Goal: Task Accomplishment & Management: Use online tool/utility

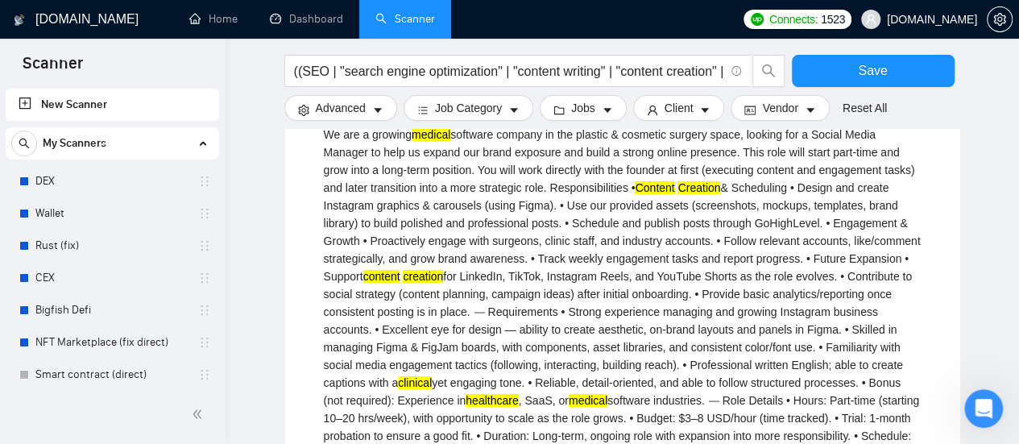
scroll to position [2844, 0]
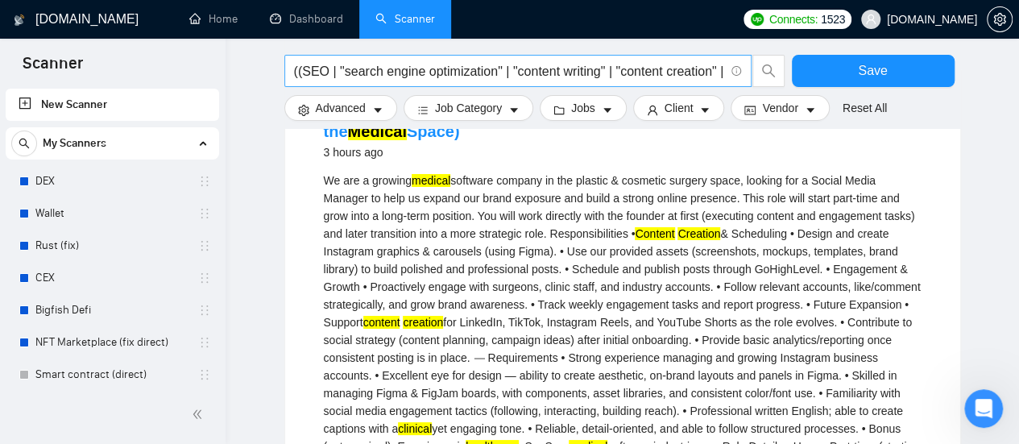
click at [429, 67] on input "((SEO | "search engine optimization" | "content writing" | "content creation" |…" at bounding box center [509, 71] width 430 height 20
drag, startPoint x: 231, startPoint y: 31, endPoint x: 561, endPoint y: 89, distance: 334.6
click at [231, 26] on link "Home" at bounding box center [213, 19] width 48 height 14
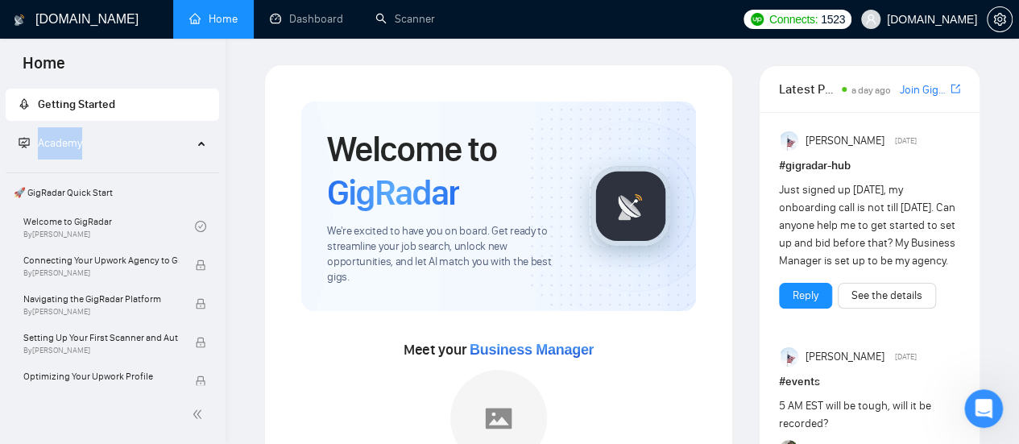
drag, startPoint x: 220, startPoint y: 117, endPoint x: 219, endPoint y: 156, distance: 39.5
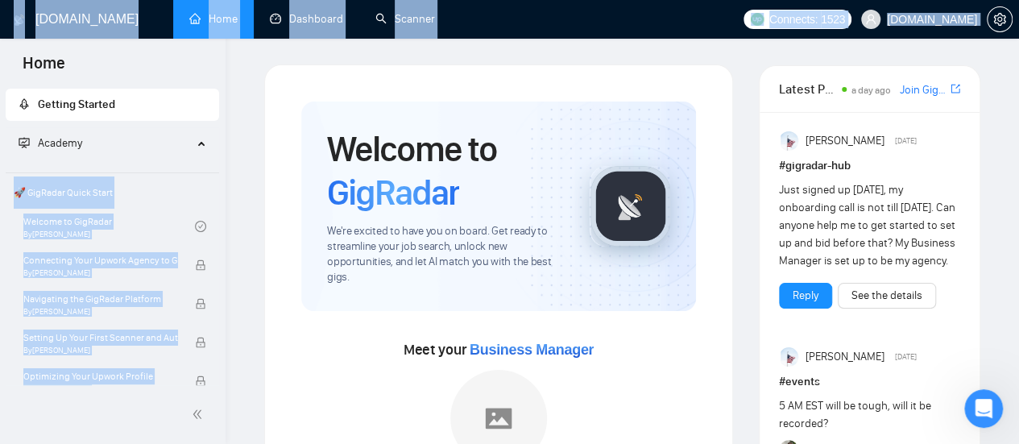
drag, startPoint x: 226, startPoint y: 118, endPoint x: 222, endPoint y: 139, distance: 21.2
click at [156, 157] on span "Academy" at bounding box center [106, 143] width 174 height 32
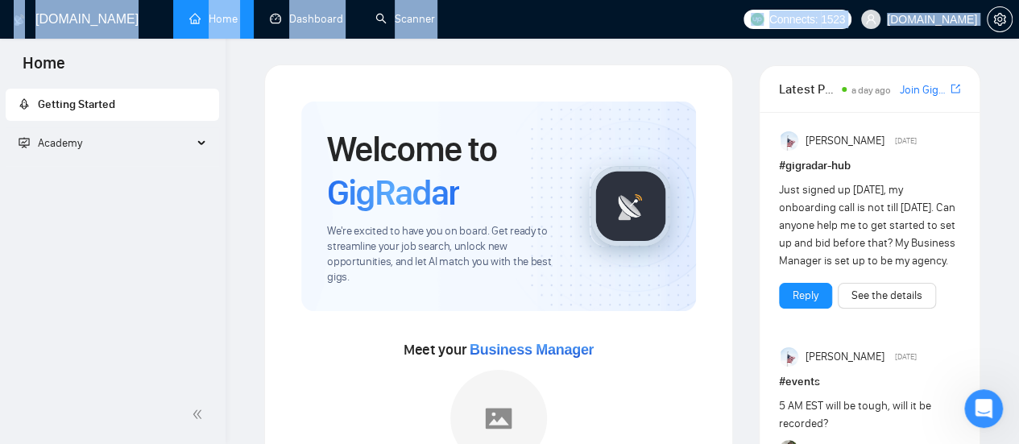
click at [198, 142] on div "Academy" at bounding box center [113, 143] width 214 height 32
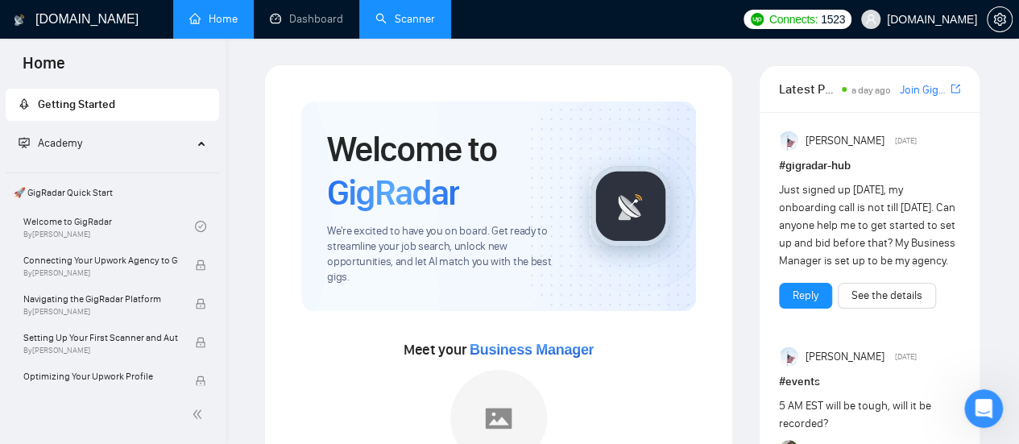
click at [406, 12] on link "Scanner" at bounding box center [405, 19] width 60 height 14
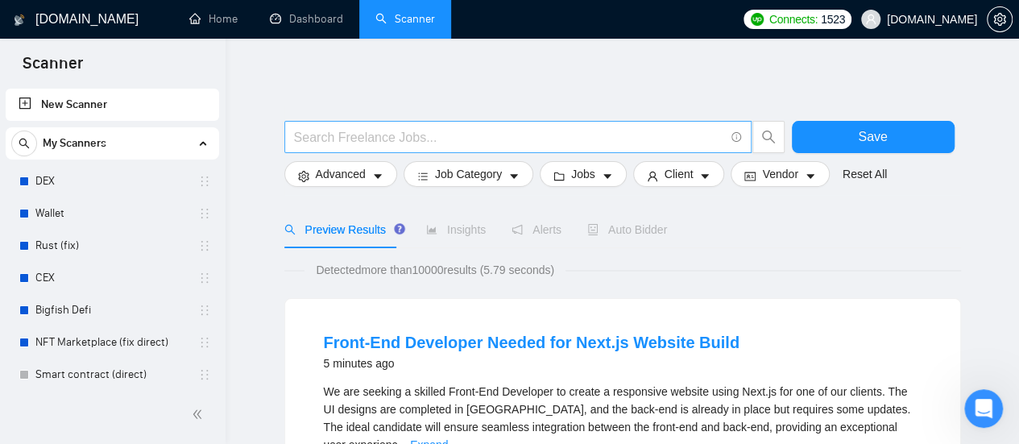
click at [379, 139] on input "text" at bounding box center [509, 137] width 430 height 20
paste input "((SEO | "search engine optimization" | "content writing" | "content creation" |…"
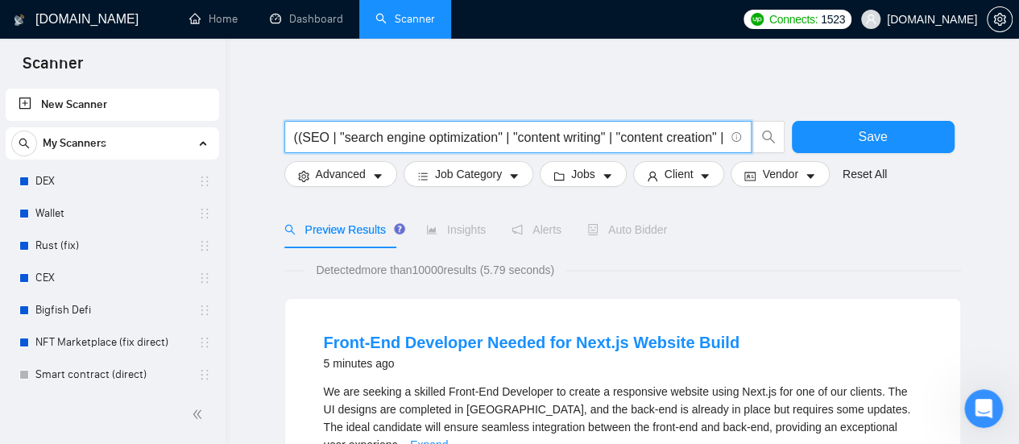
scroll to position [0, 1231]
click at [379, 136] on input "((SEO | "search engine optimization" | "content writing" | "content creation" |…" at bounding box center [509, 137] width 430 height 20
click at [411, 133] on input "((SEO | "search engine optimization" | "content writing" | "content creation" |…" at bounding box center [509, 137] width 430 height 20
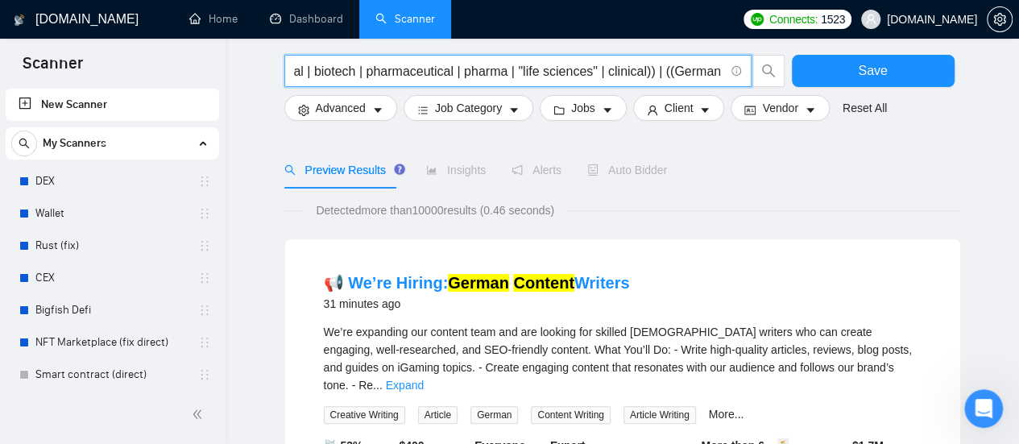
scroll to position [81, 0]
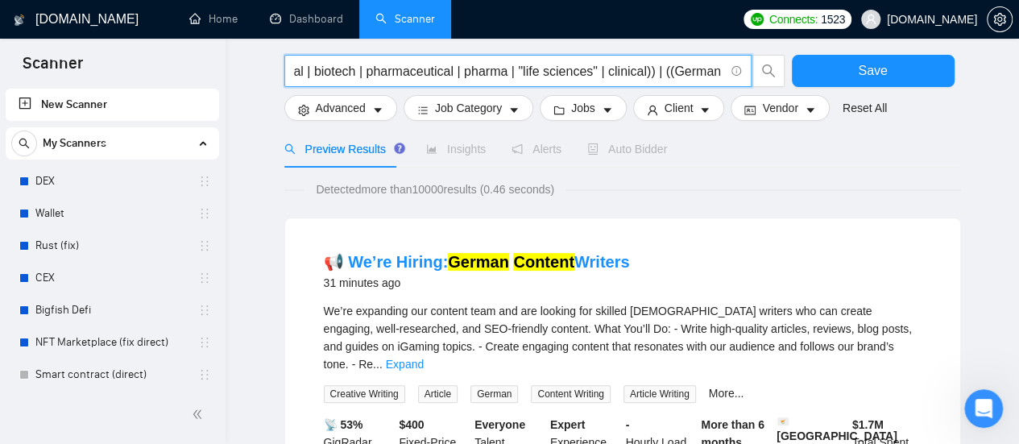
click at [369, 68] on input "((SEO | "search engine optimization" | "content writing" | "content creation" |…" at bounding box center [509, 71] width 430 height 20
click at [368, 71] on input "((SEO | "search engine optimization" | "content writing" | "content creation" |…" at bounding box center [509, 71] width 430 height 20
click at [339, 67] on input "((SEO | "search engine optimization" | "content writing" | "content creation" |…" at bounding box center [509, 71] width 430 height 20
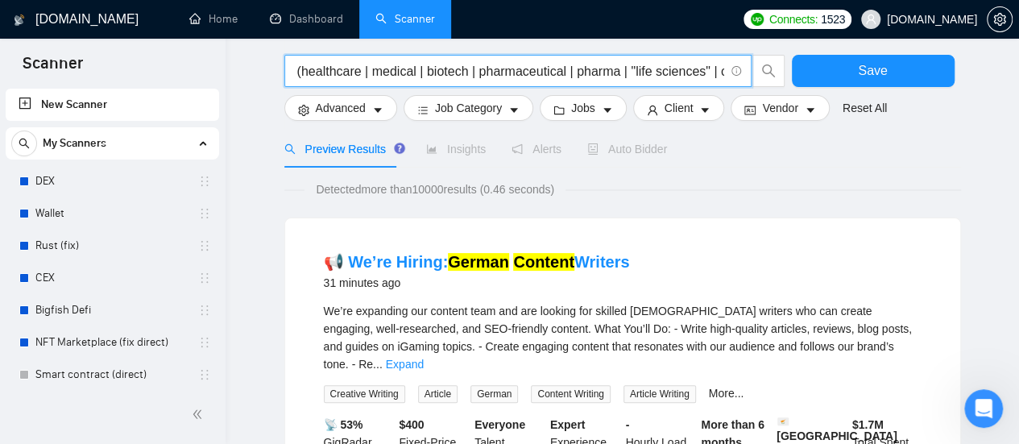
drag, startPoint x: 296, startPoint y: 73, endPoint x: 375, endPoint y: 73, distance: 78.2
click at [371, 73] on input "((SEO | "search engine optimization" | "content writing" | "content creation" |…" at bounding box center [509, 71] width 430 height 20
click at [395, 73] on input "((SEO | "search engine optimization" | "content writing" | "content creation" |…" at bounding box center [509, 71] width 430 height 20
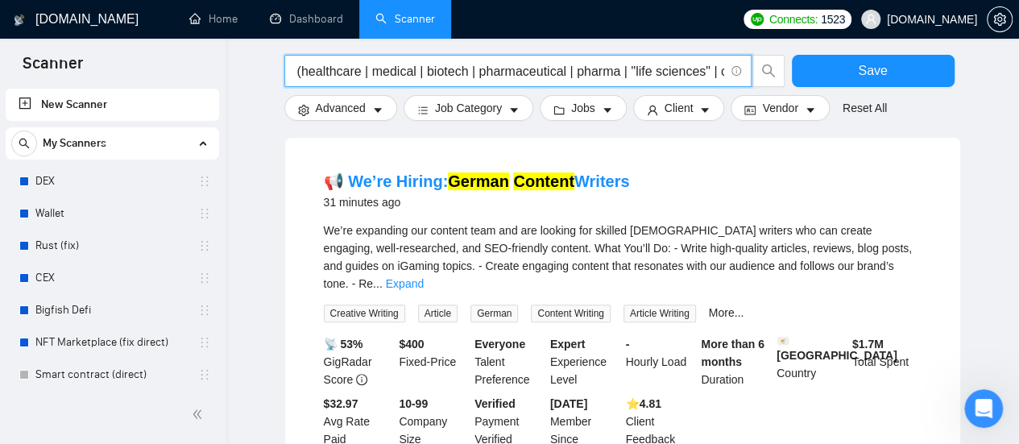
click at [525, 64] on input "((SEO | "search engine optimization" | "content writing" | "content creation" |…" at bounding box center [509, 71] width 430 height 20
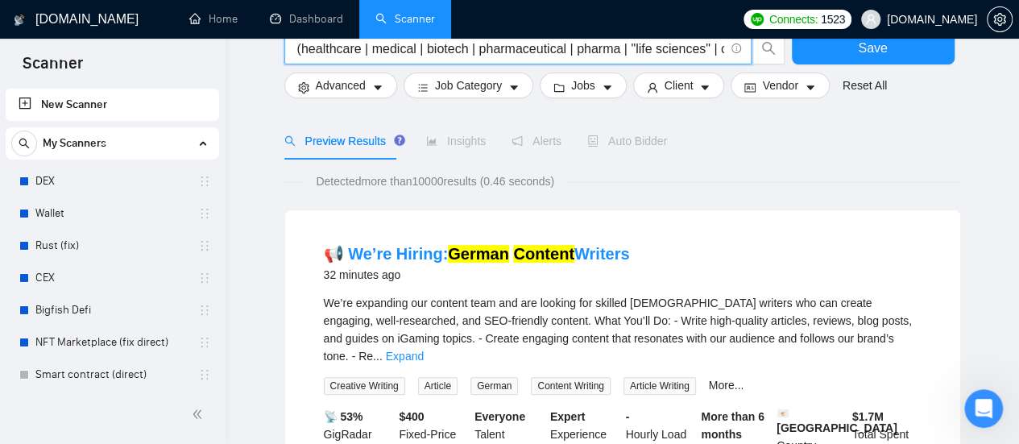
type input "((SEO | "search engine optimization" | "content writing" | "content creation" |…"
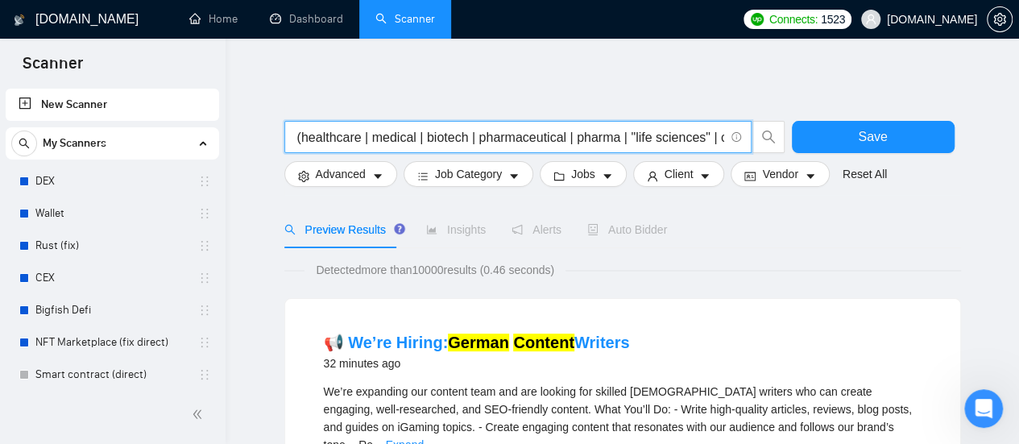
drag, startPoint x: 301, startPoint y: 136, endPoint x: 327, endPoint y: 138, distance: 26.6
click at [327, 138] on input "((SEO | "search engine optimization" | "content writing" | "content creation" |…" at bounding box center [509, 137] width 430 height 20
drag, startPoint x: 335, startPoint y: 136, endPoint x: 538, endPoint y: 144, distance: 203.2
click at [538, 144] on input "((SEO | "search engine optimization" | "content writing" | "content creation" |…" at bounding box center [509, 137] width 430 height 20
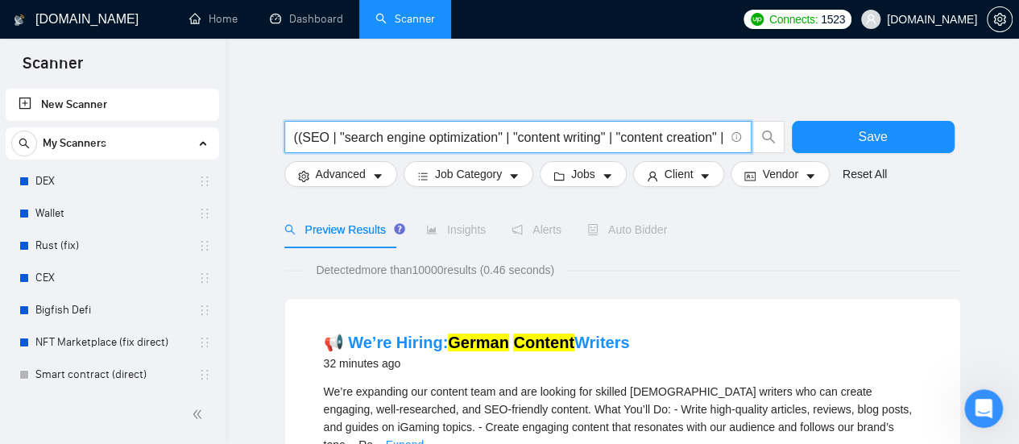
click at [622, 139] on input "((SEO | "search engine optimization" | "content writing" | "content creation" |…" at bounding box center [509, 137] width 430 height 20
click at [348, 175] on span "Advanced" at bounding box center [341, 174] width 50 height 18
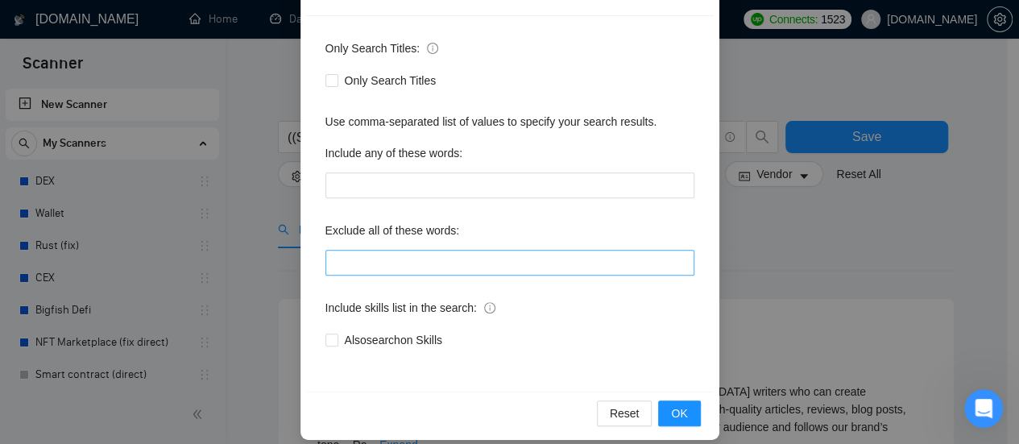
scroll to position [226, 0]
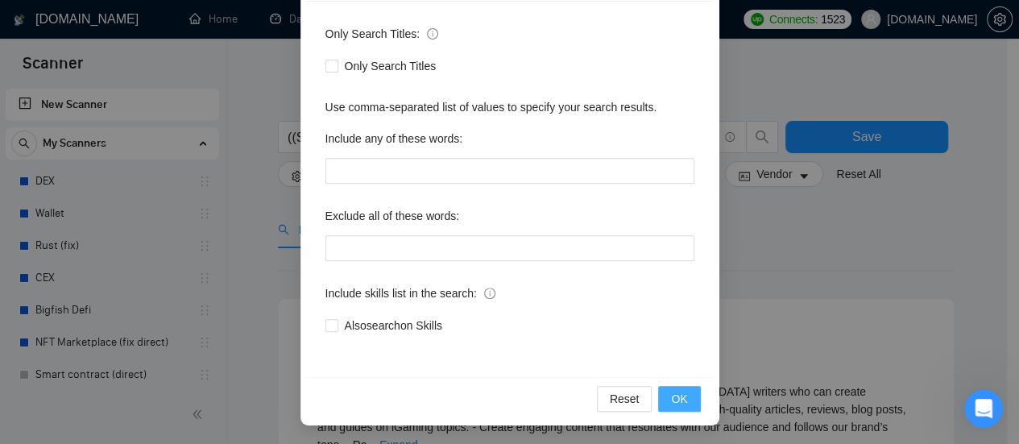
click at [671, 397] on span "OK" at bounding box center [679, 399] width 16 height 18
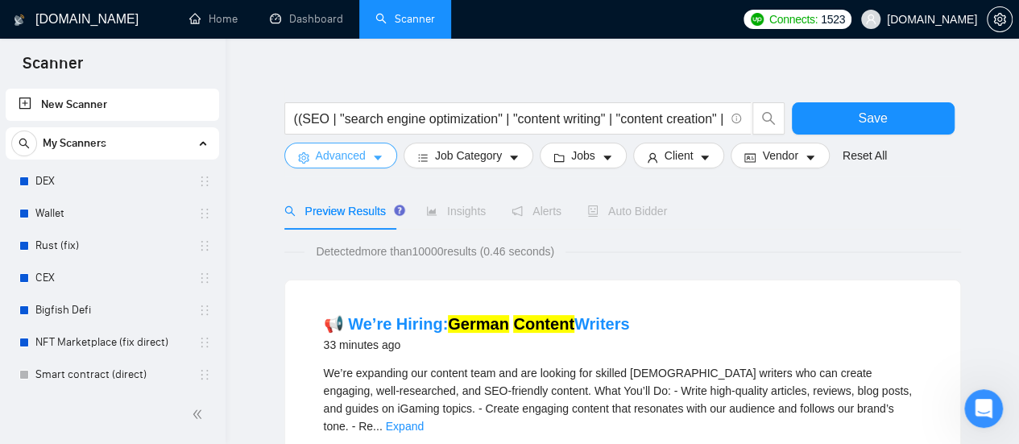
scroll to position [0, 0]
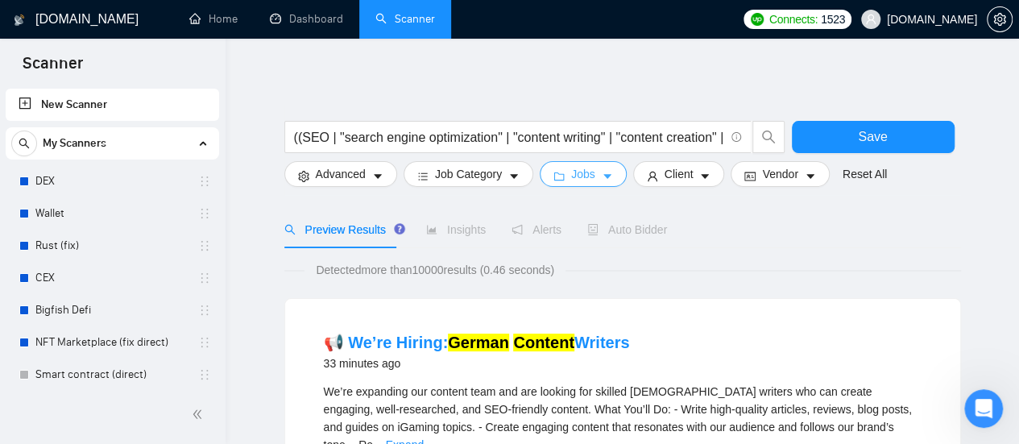
click at [587, 174] on span "Jobs" at bounding box center [583, 174] width 24 height 18
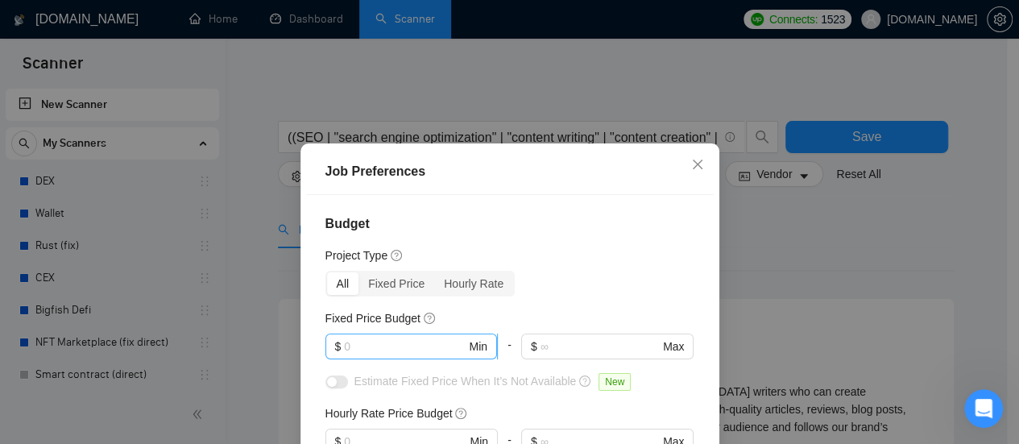
click at [400, 346] on input "text" at bounding box center [405, 347] width 122 height 18
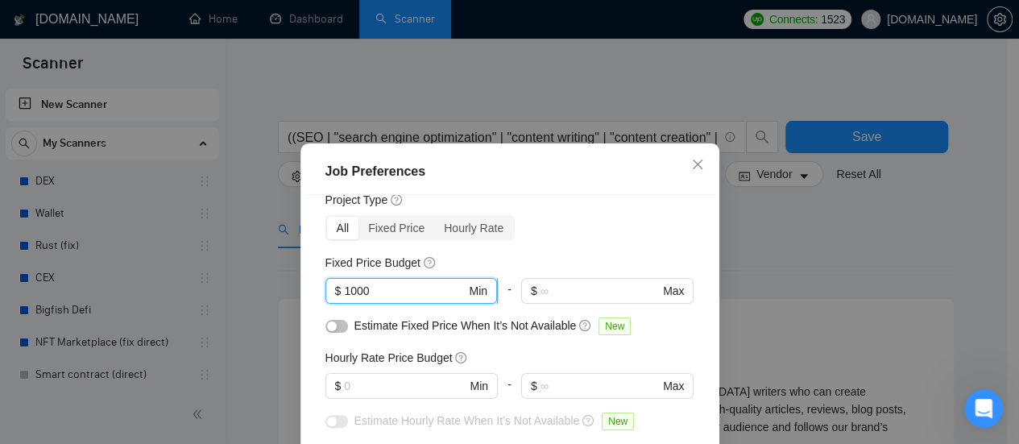
scroll to position [81, 0]
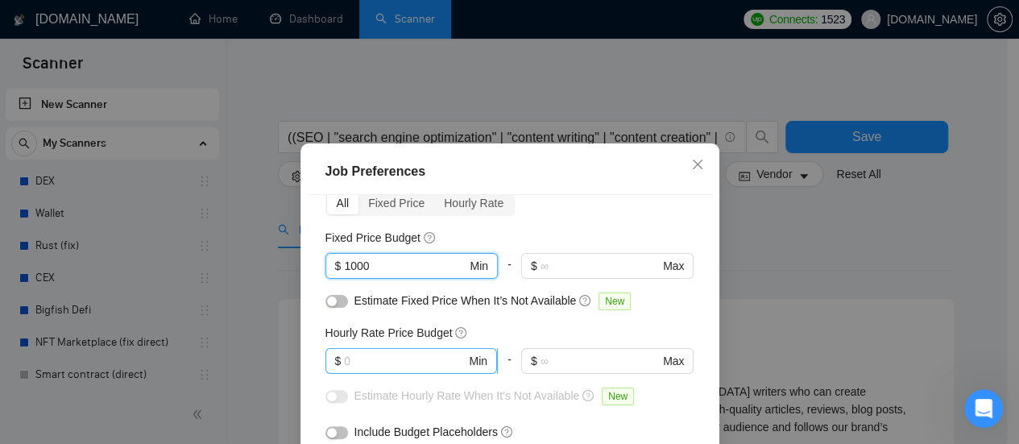
type input "1000"
click at [397, 359] on input "text" at bounding box center [405, 361] width 122 height 18
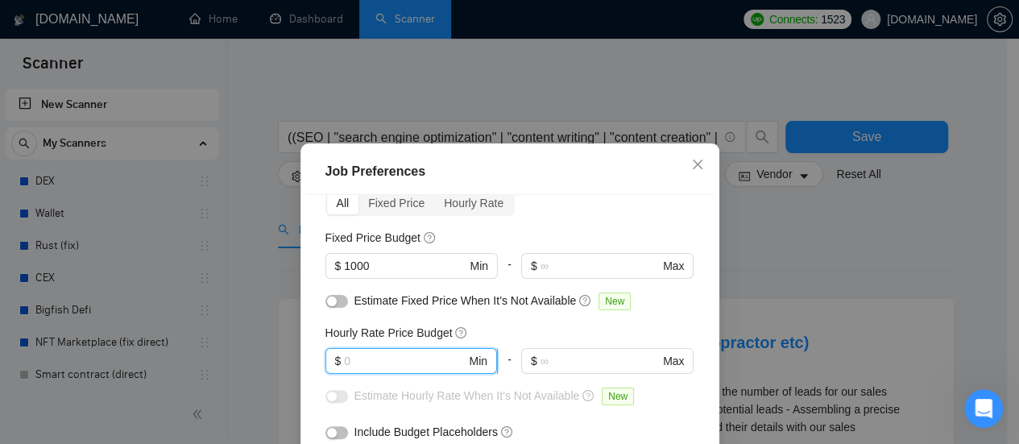
click at [380, 365] on input "text" at bounding box center [405, 361] width 122 height 18
click at [353, 363] on input "text" at bounding box center [405, 361] width 122 height 18
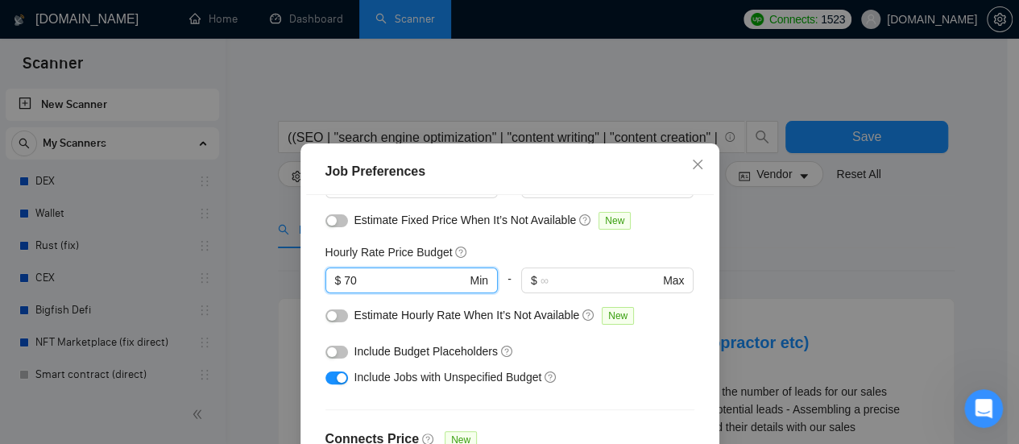
type input "70"
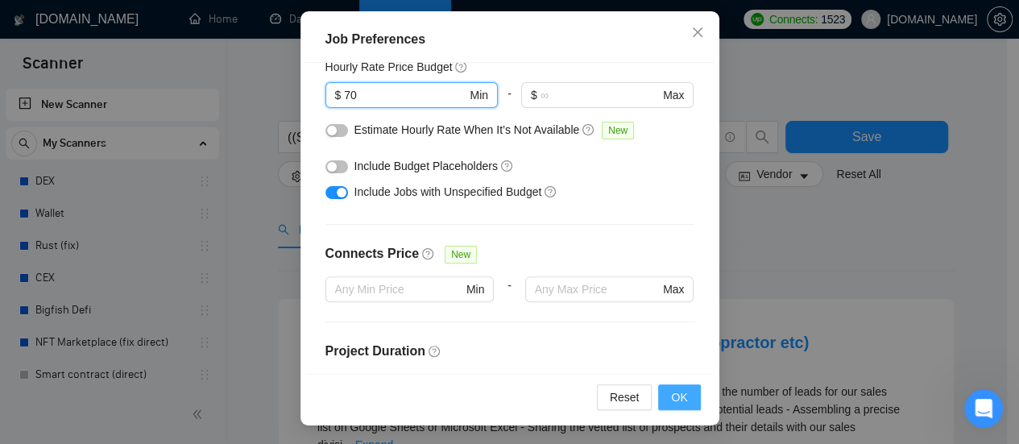
scroll to position [113, 0]
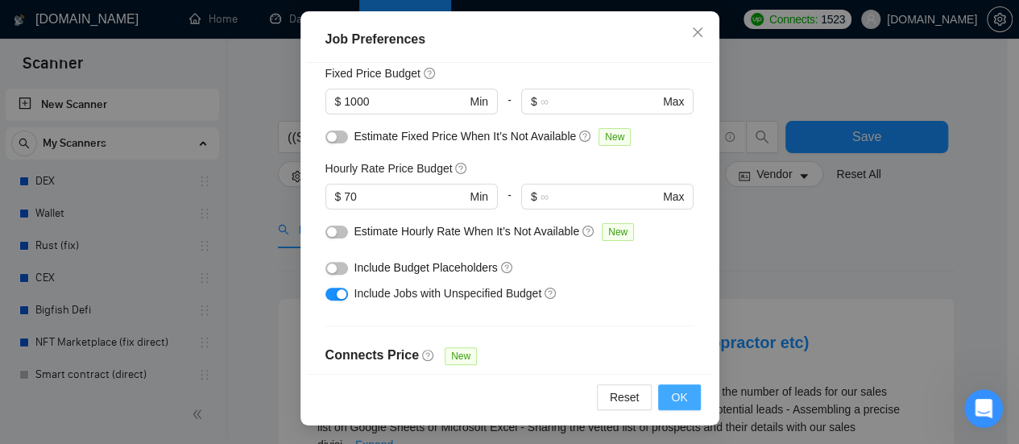
click at [664, 392] on button "OK" at bounding box center [679, 397] width 42 height 26
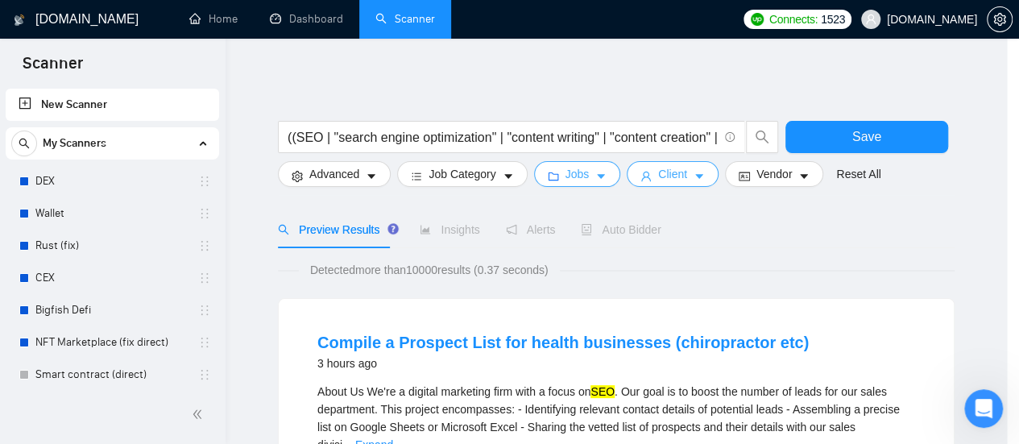
scroll to position [0, 0]
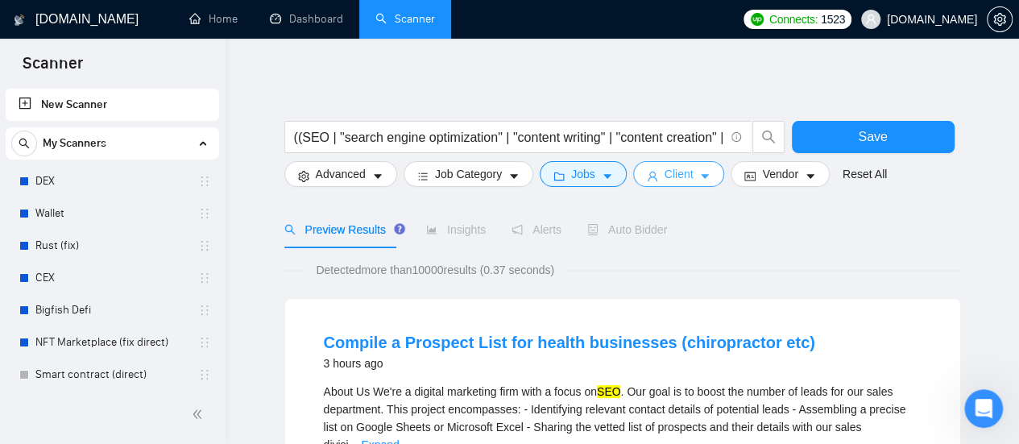
click at [691, 176] on button "Client" at bounding box center [679, 174] width 92 height 26
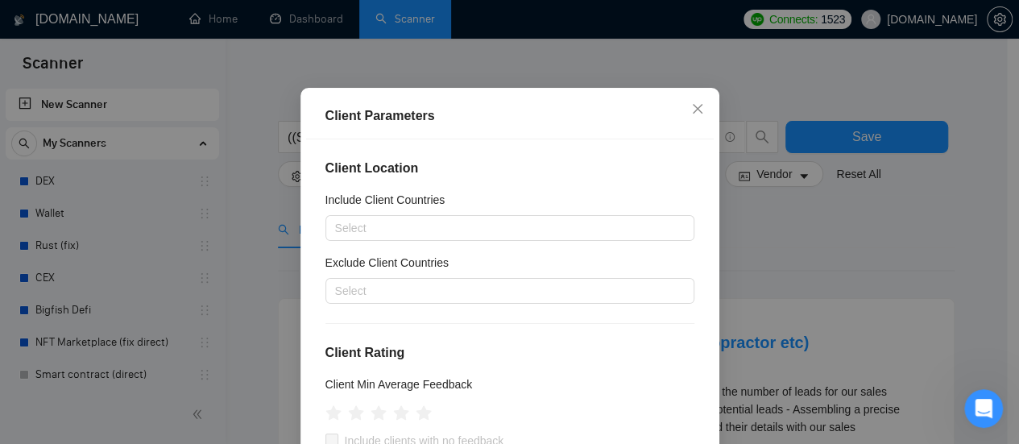
scroll to position [81, 0]
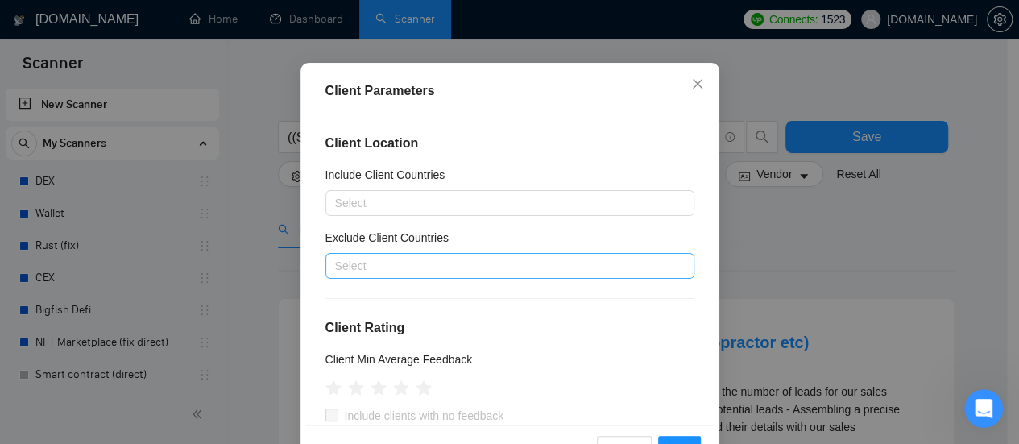
click at [466, 267] on div at bounding box center [502, 265] width 345 height 19
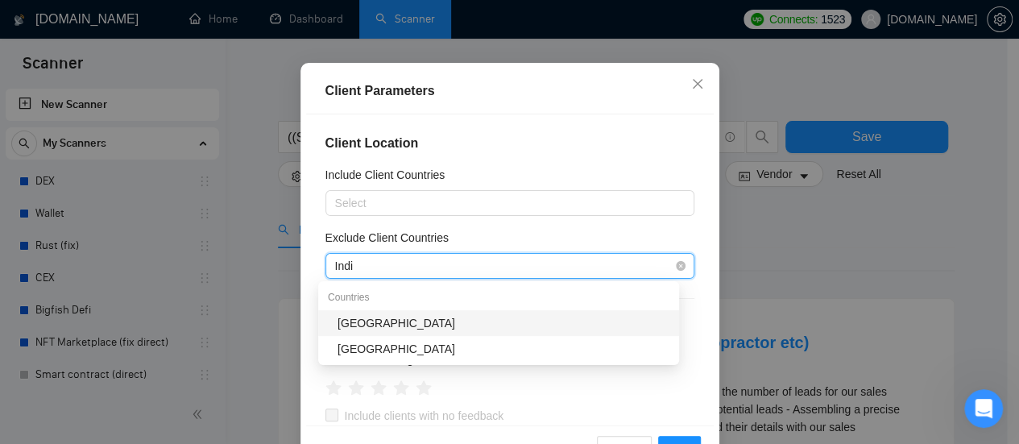
type input "[GEOGRAPHIC_DATA]"
click at [377, 321] on div "[GEOGRAPHIC_DATA]" at bounding box center [504, 323] width 332 height 18
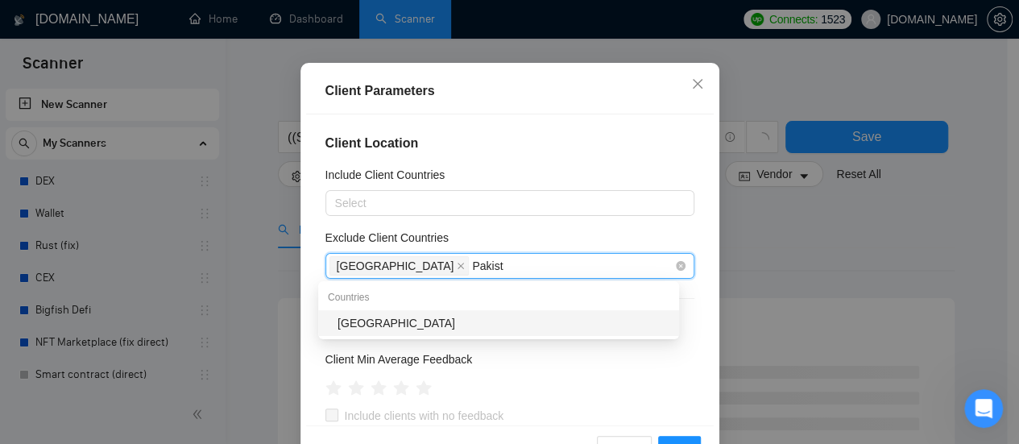
type input "[GEOGRAPHIC_DATA]"
click at [387, 325] on div "[GEOGRAPHIC_DATA]" at bounding box center [504, 323] width 332 height 18
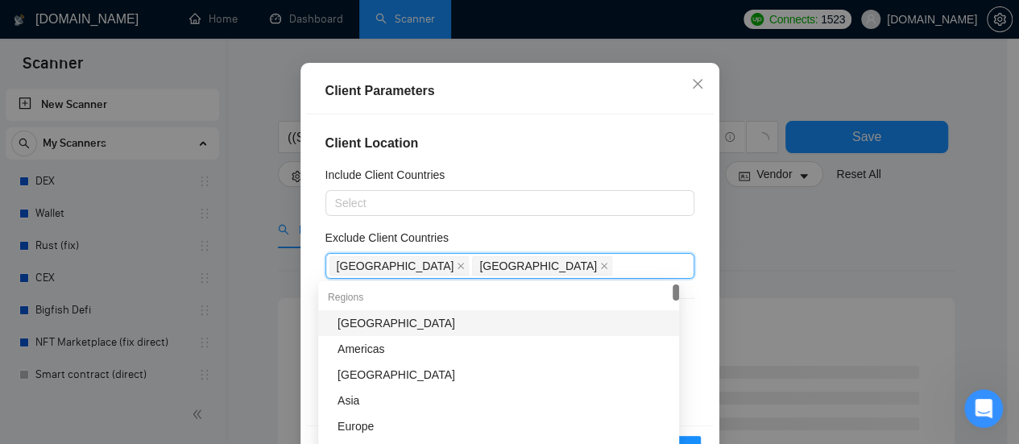
click at [368, 328] on div "[GEOGRAPHIC_DATA]" at bounding box center [504, 323] width 332 height 18
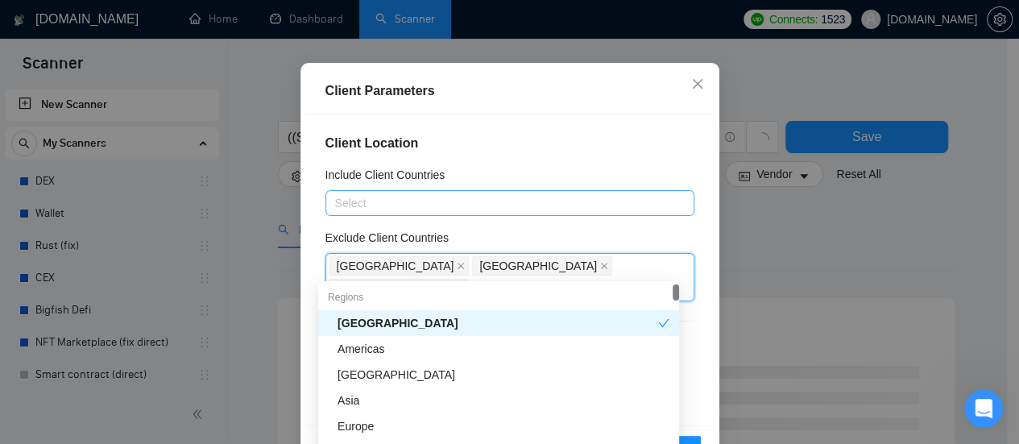
click at [393, 205] on div at bounding box center [502, 202] width 345 height 19
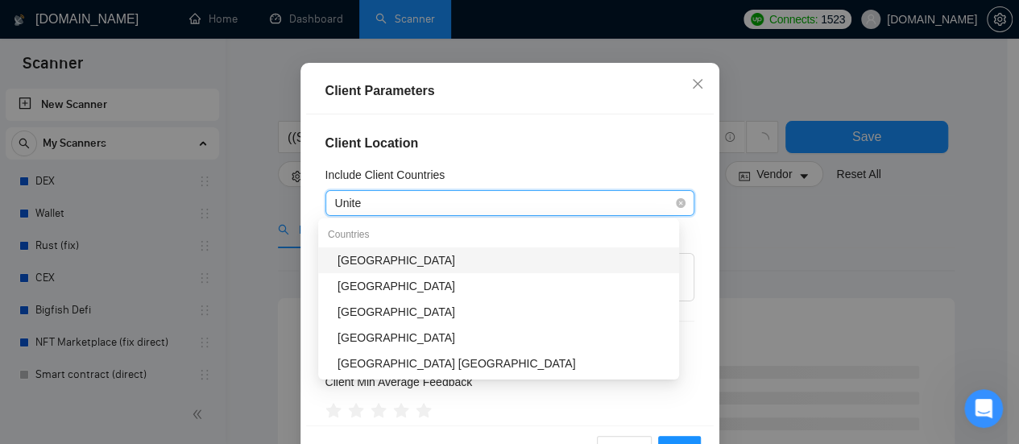
type input "United"
click at [390, 265] on div "[GEOGRAPHIC_DATA]" at bounding box center [504, 260] width 332 height 18
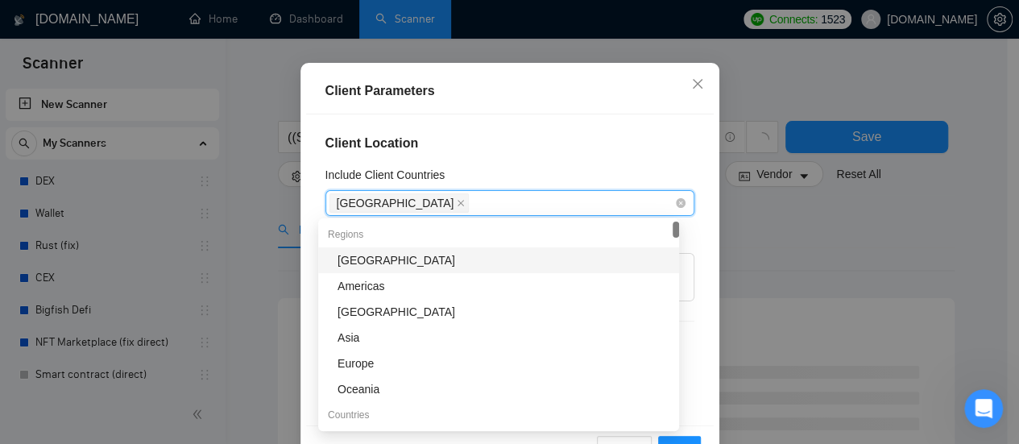
click at [454, 209] on div "[GEOGRAPHIC_DATA]" at bounding box center [502, 203] width 345 height 23
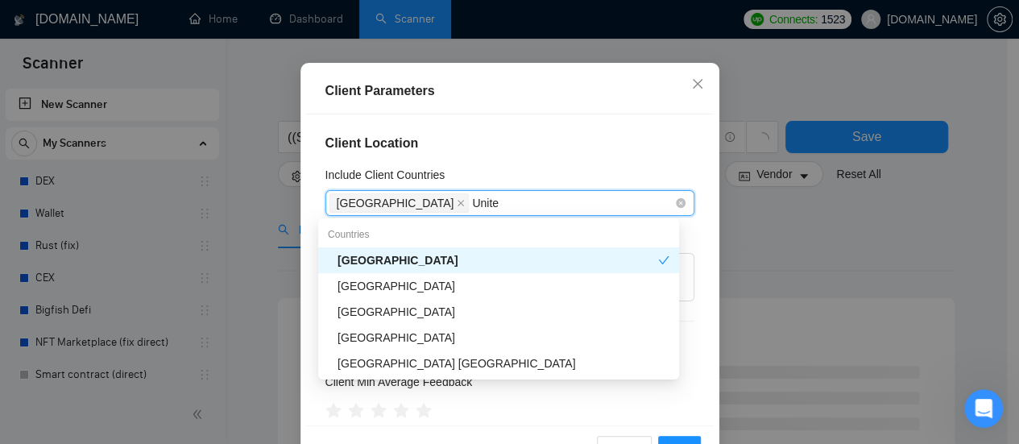
type input "United"
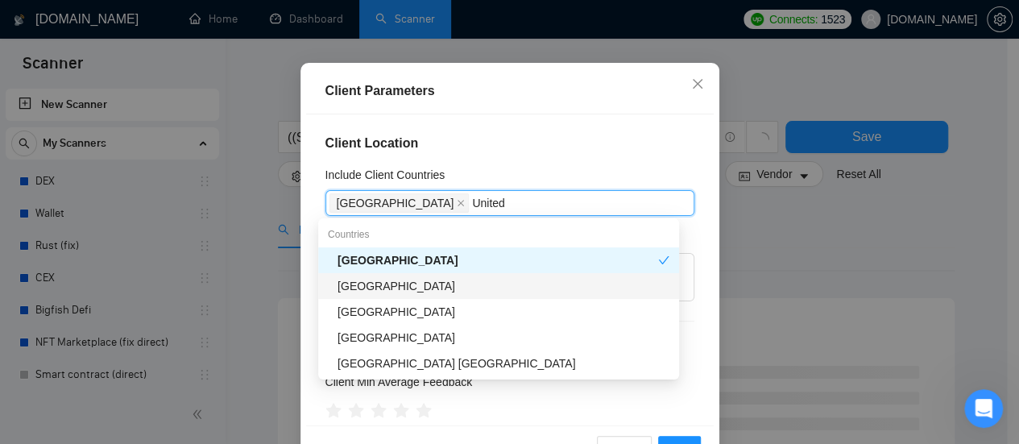
click at [395, 287] on div "[GEOGRAPHIC_DATA]" at bounding box center [504, 286] width 332 height 18
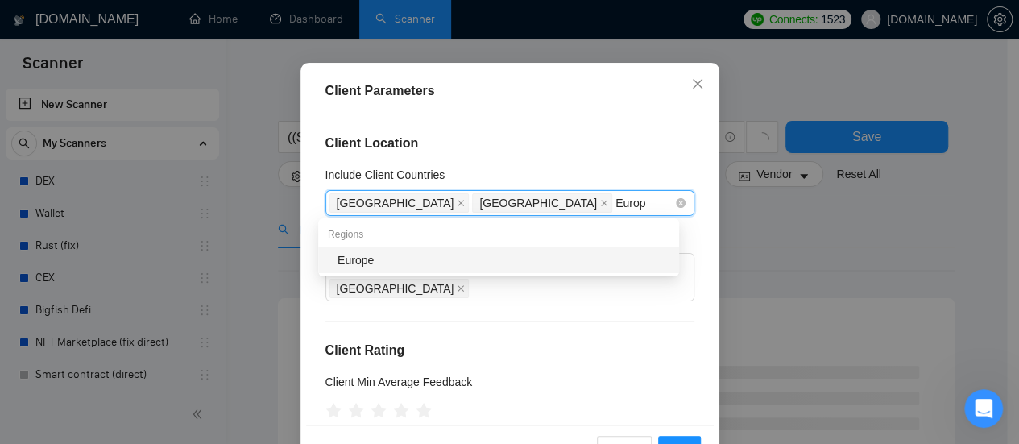
type input "Europe"
click at [431, 268] on div "Europe" at bounding box center [504, 260] width 332 height 18
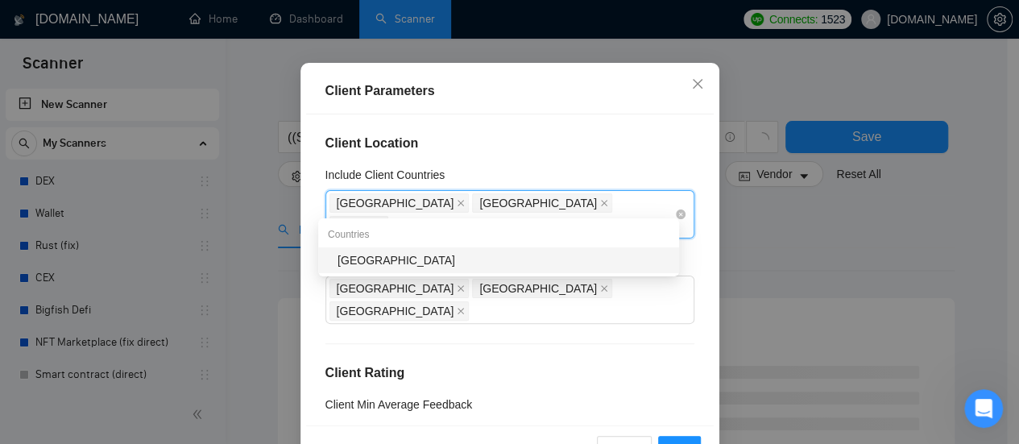
type input "Austra"
click at [450, 264] on div "[GEOGRAPHIC_DATA]" at bounding box center [504, 260] width 332 height 18
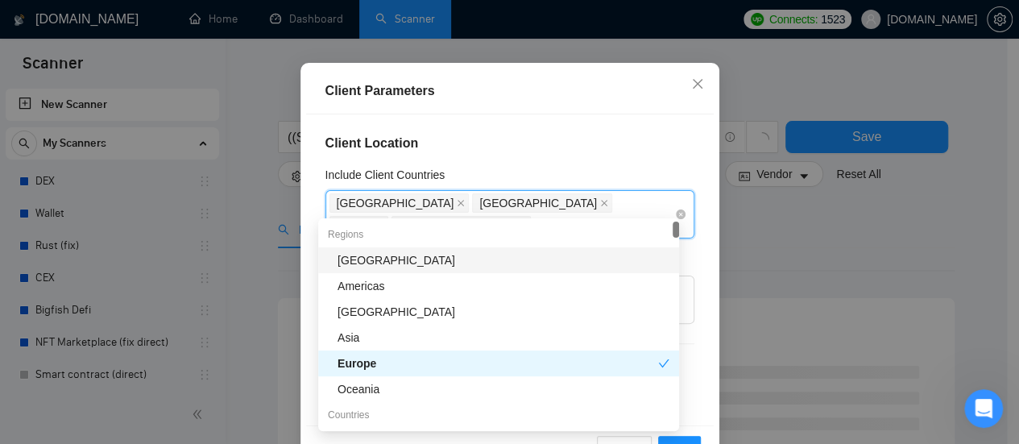
click at [535, 214] on div "[GEOGRAPHIC_DATA]" at bounding box center [463, 225] width 143 height 23
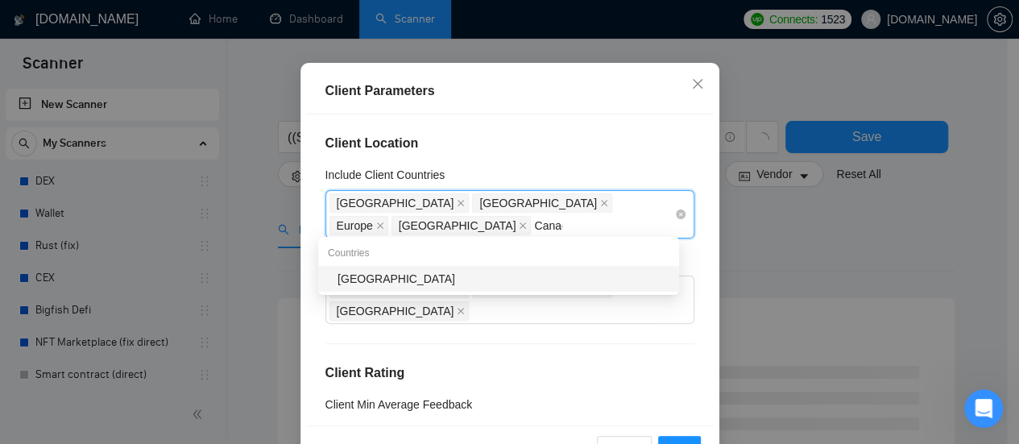
type input "[GEOGRAPHIC_DATA]"
click at [513, 272] on div "[GEOGRAPHIC_DATA]" at bounding box center [504, 279] width 332 height 18
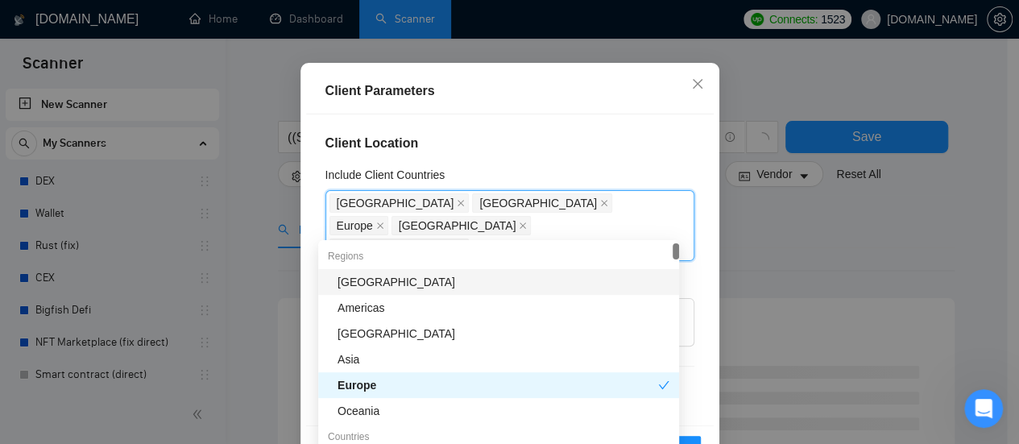
click at [548, 141] on h4 "Client Location" at bounding box center [509, 143] width 369 height 19
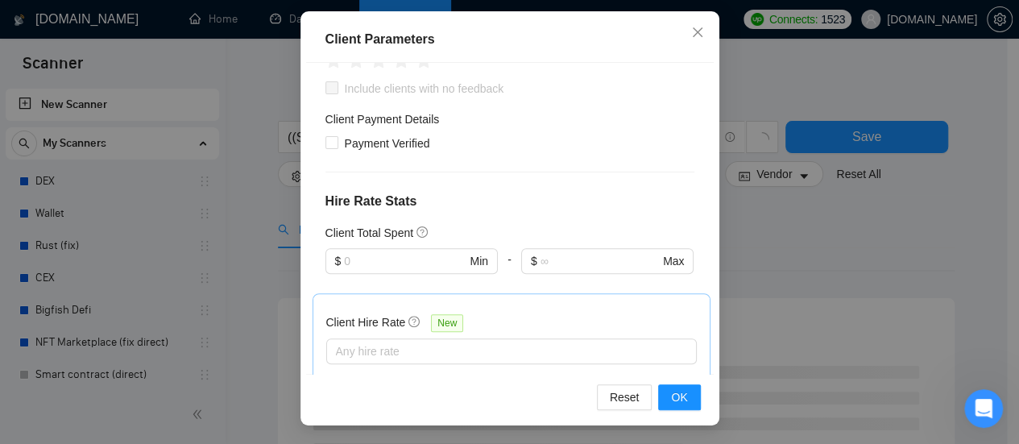
scroll to position [392, 0]
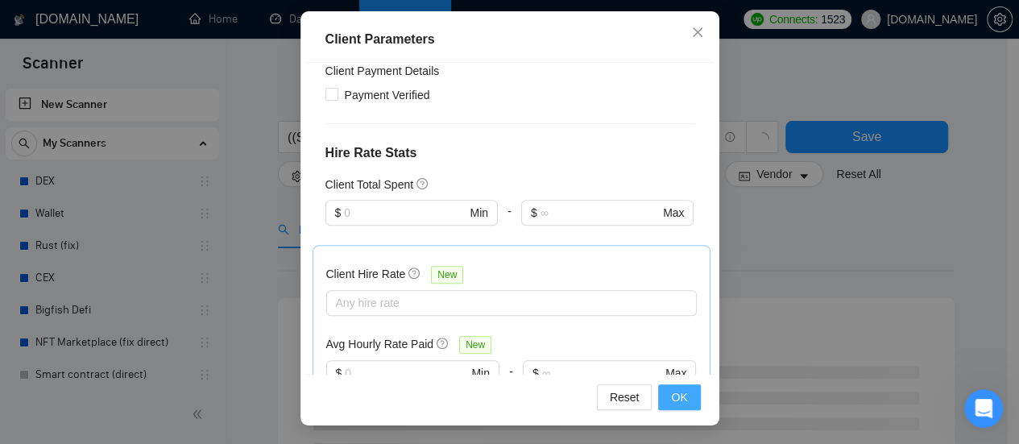
click at [672, 394] on span "OK" at bounding box center [679, 397] width 16 height 18
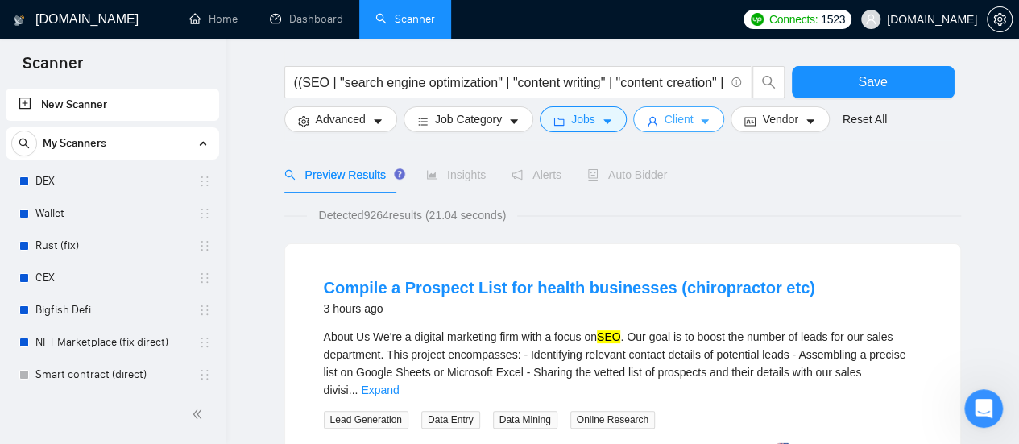
scroll to position [0, 0]
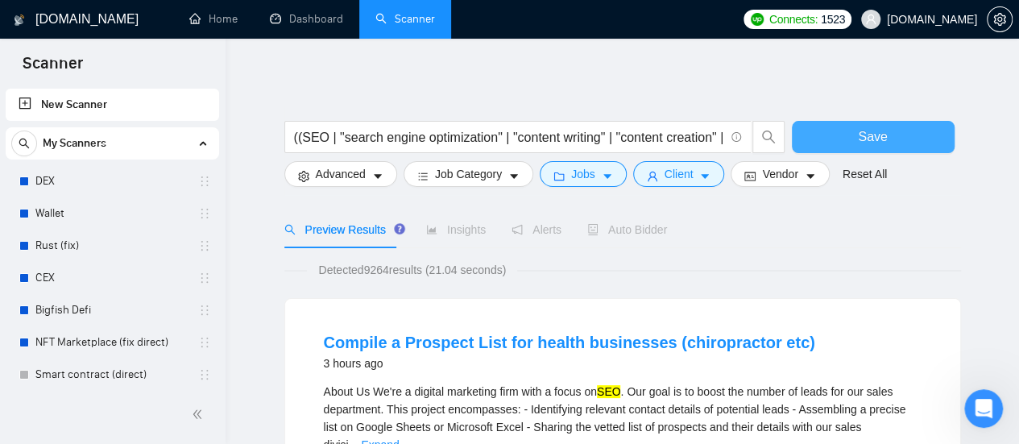
click at [850, 133] on button "Save" at bounding box center [873, 137] width 163 height 32
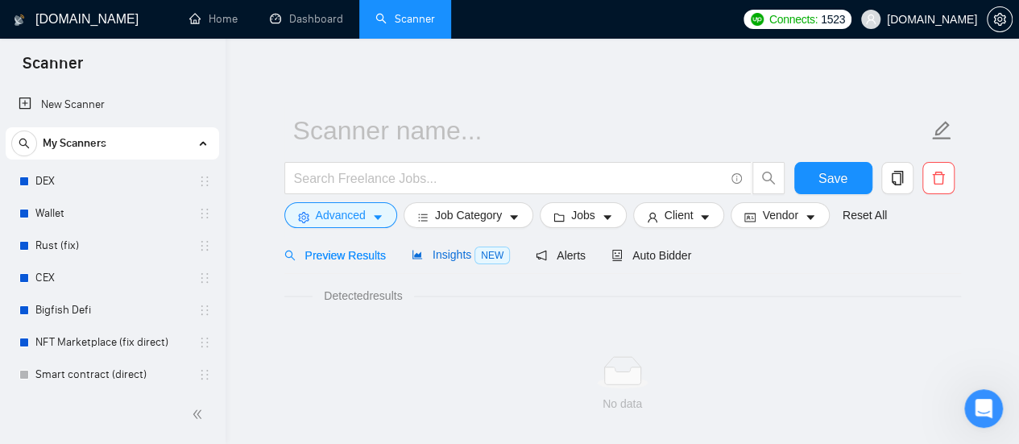
click at [450, 255] on span "Insights NEW" at bounding box center [461, 254] width 98 height 13
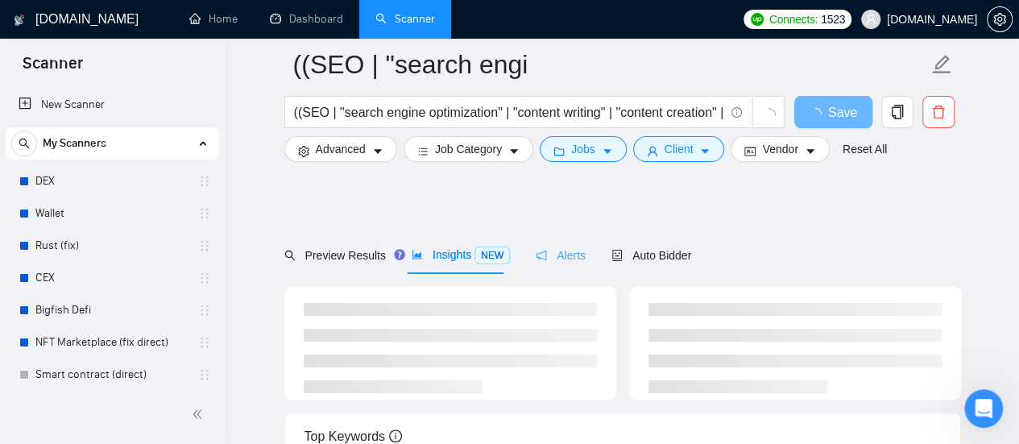
scroll to position [81, 0]
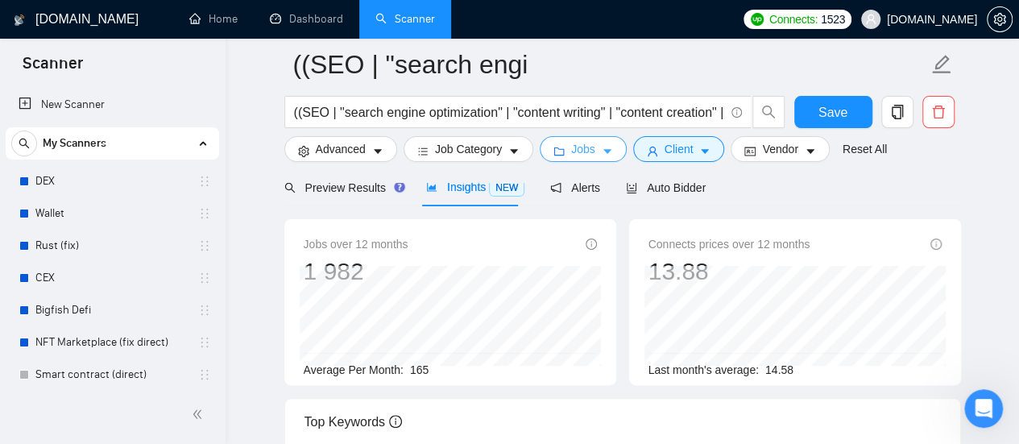
click at [605, 157] on icon "caret-down" at bounding box center [607, 151] width 11 height 11
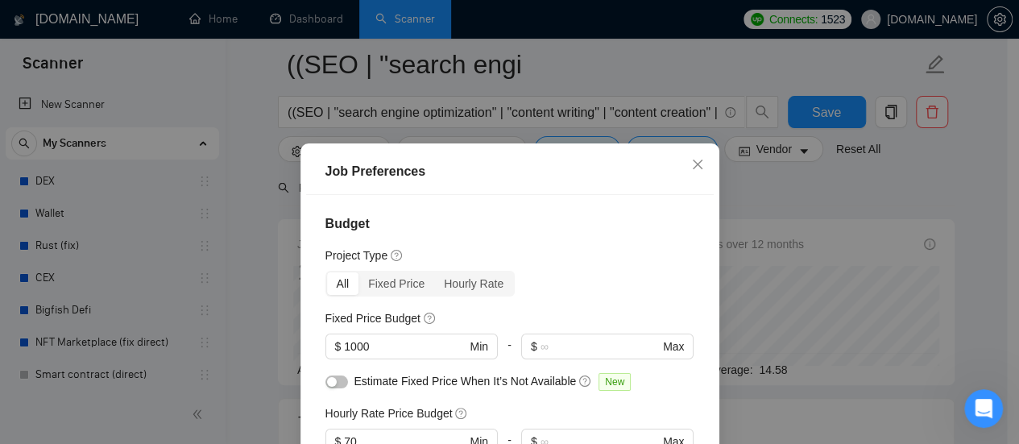
click at [744, 197] on div "Job Preferences Budget Project Type All Fixed Price Hourly Rate Fixed Price Bud…" at bounding box center [509, 222] width 1019 height 444
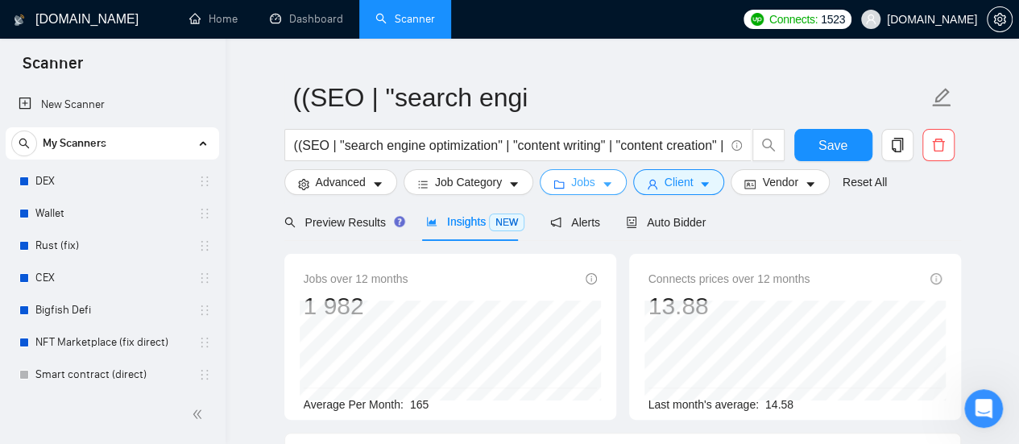
scroll to position [0, 0]
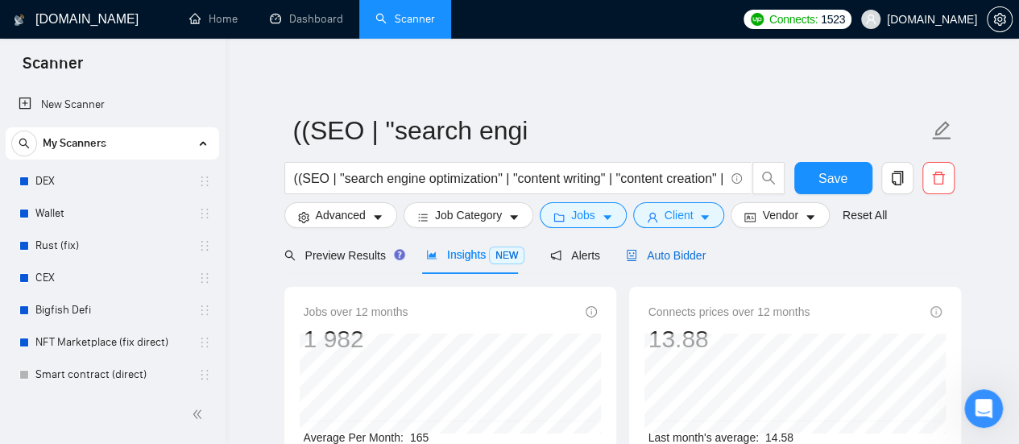
click at [655, 250] on span "Auto Bidder" at bounding box center [666, 255] width 80 height 13
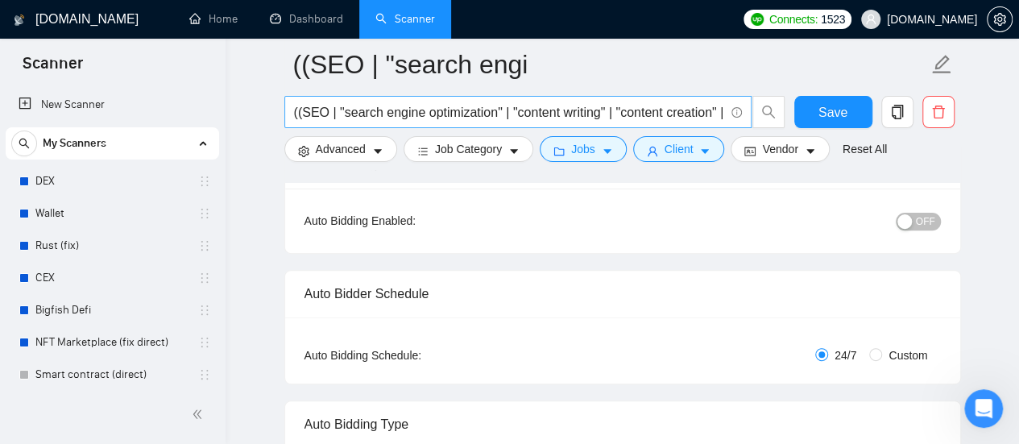
scroll to position [322, 0]
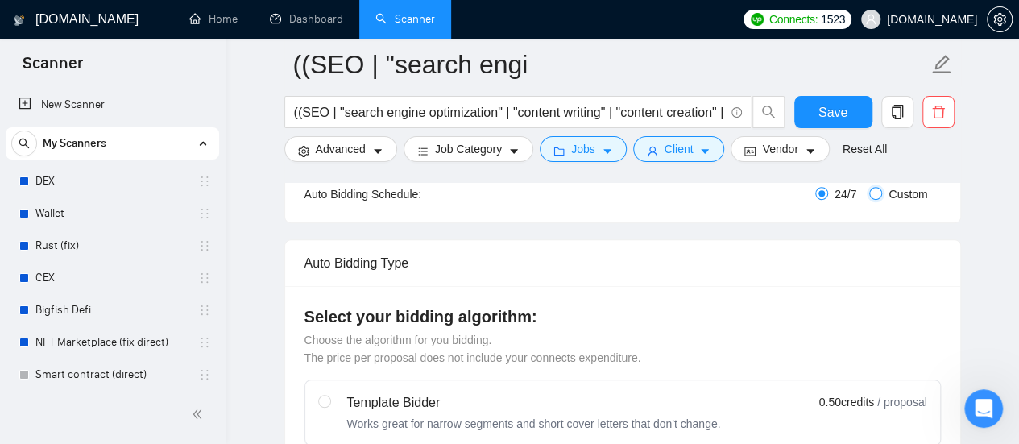
drag, startPoint x: 880, startPoint y: 190, endPoint x: 812, endPoint y: 242, distance: 85.1
click at [880, 193] on input "Custom" at bounding box center [875, 193] width 13 height 13
radio input "true"
radio input "false"
checkbox input "true"
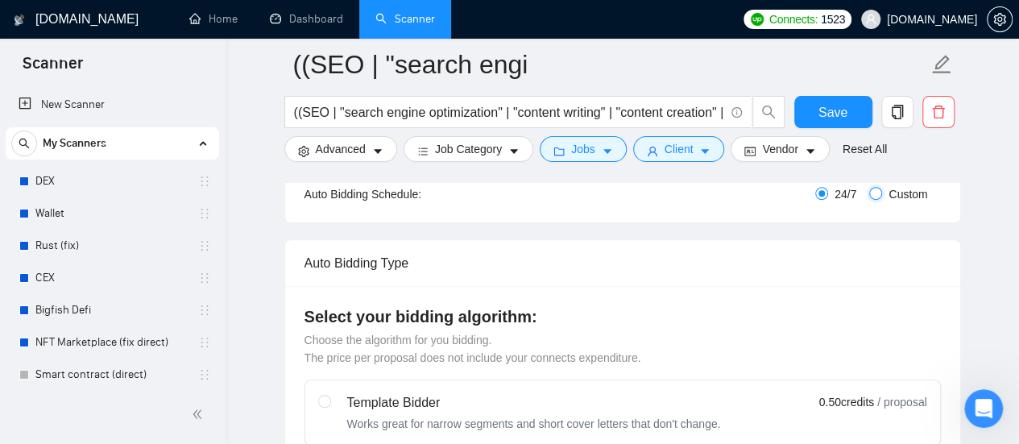
checkbox input "true"
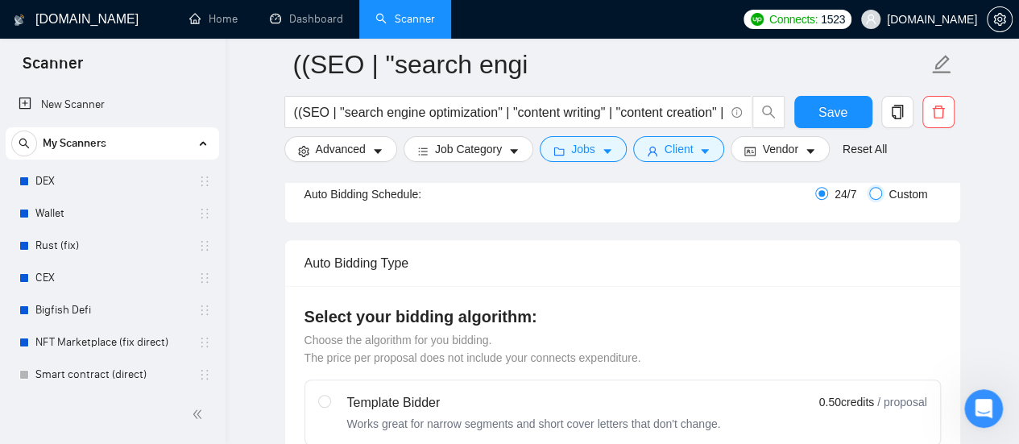
checkbox input "true"
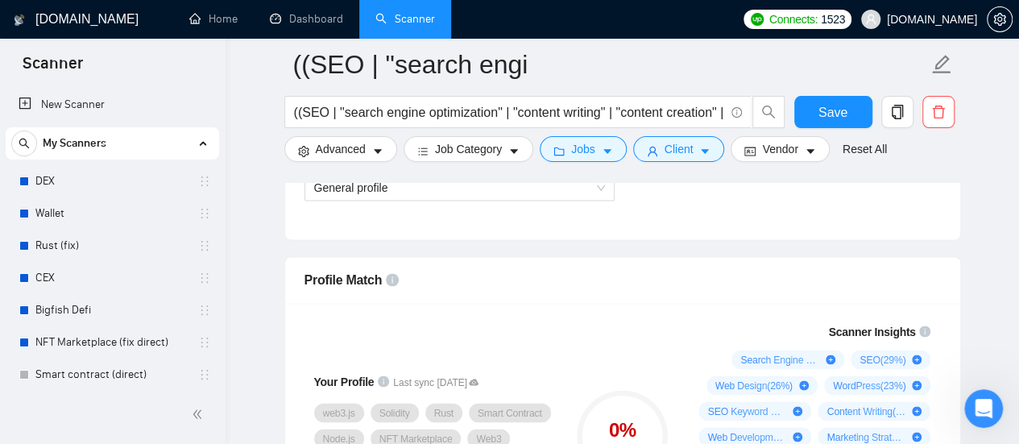
scroll to position [967, 0]
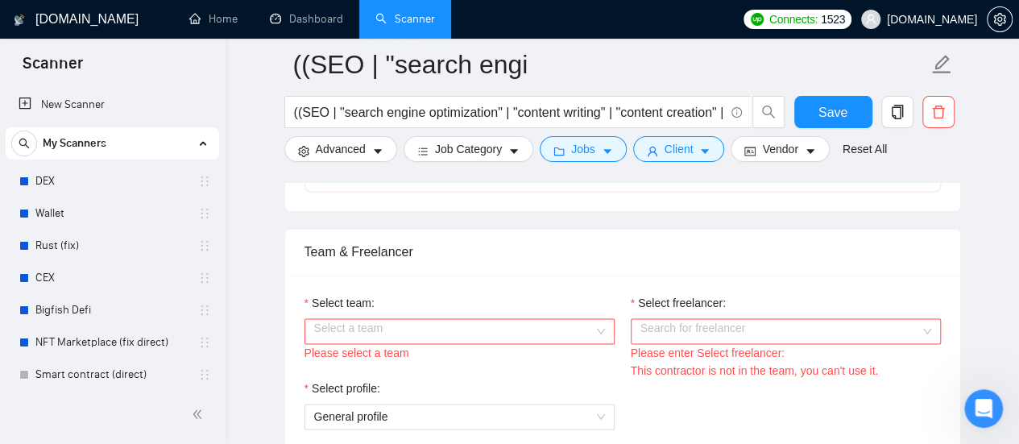
click at [514, 327] on input "Select team:" at bounding box center [454, 331] width 280 height 24
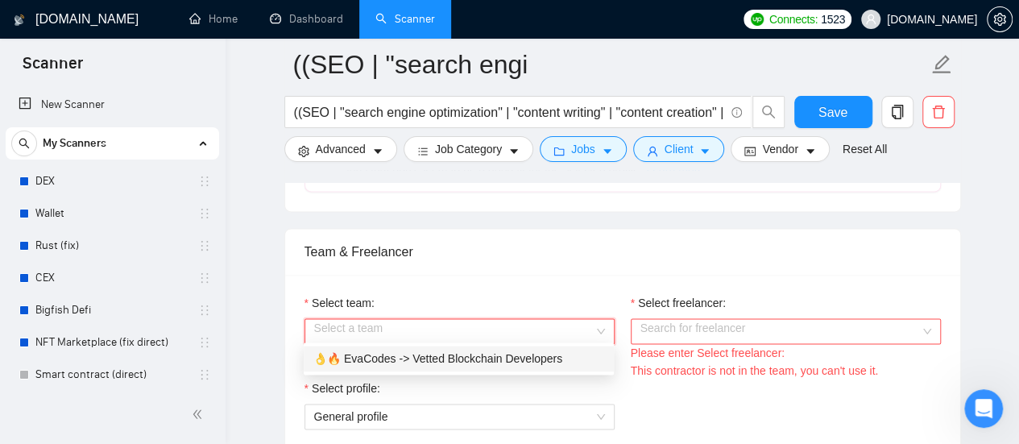
click at [424, 355] on div "👌🔥 EvaCodes -> Vetted Blockchain Developers" at bounding box center [458, 359] width 291 height 18
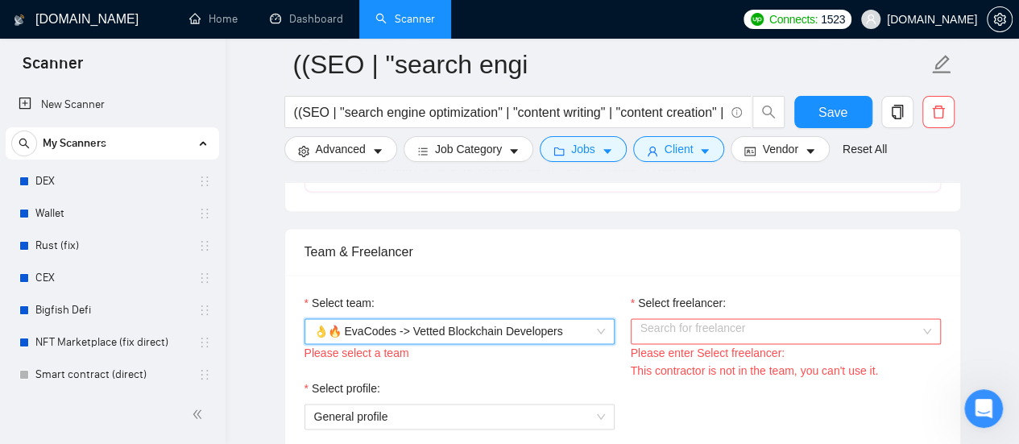
click at [738, 329] on input "Select freelancer:" at bounding box center [781, 331] width 280 height 24
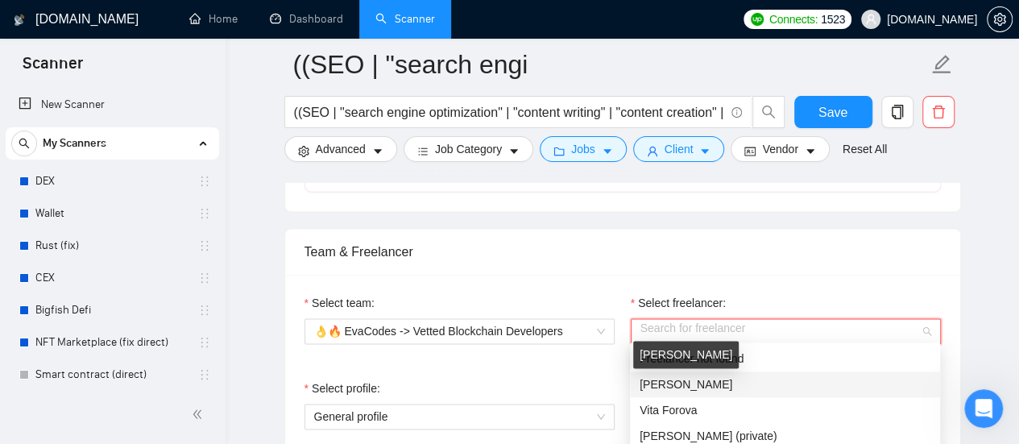
click at [685, 378] on span "[PERSON_NAME]" at bounding box center [686, 384] width 93 height 13
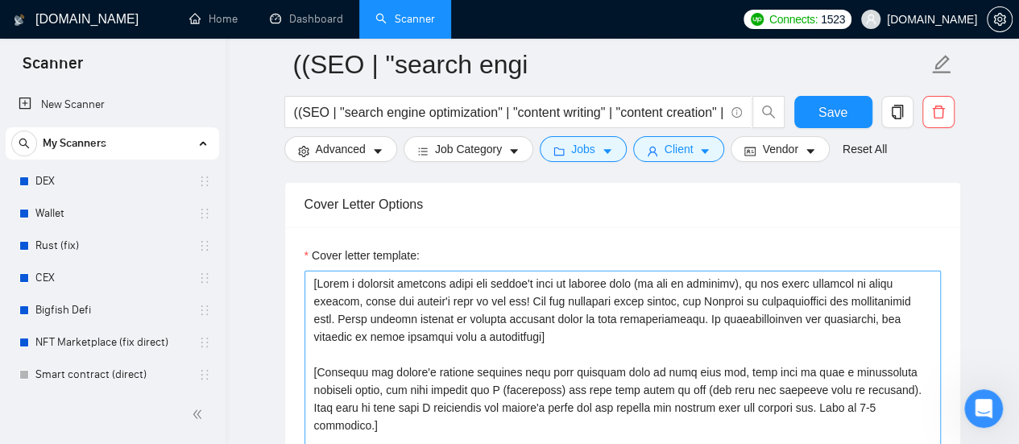
scroll to position [2095, 0]
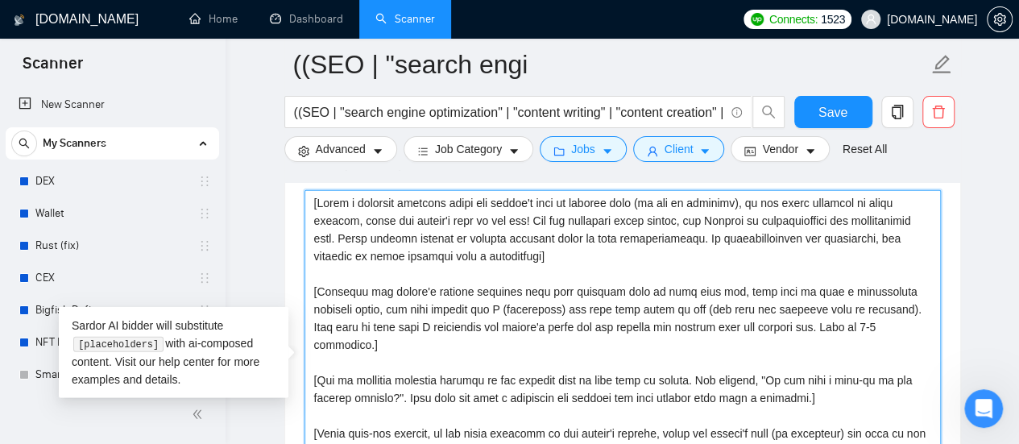
click at [307, 199] on textarea "Cover letter template:" at bounding box center [623, 371] width 636 height 363
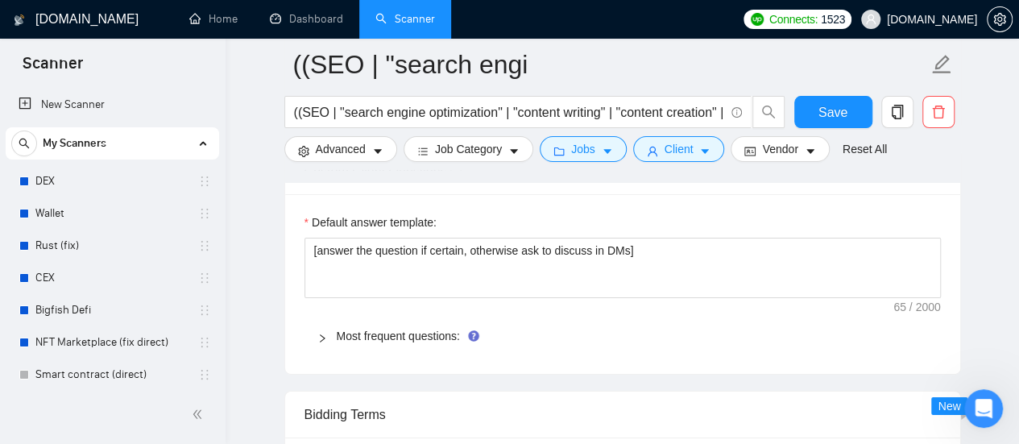
scroll to position [2578, 0]
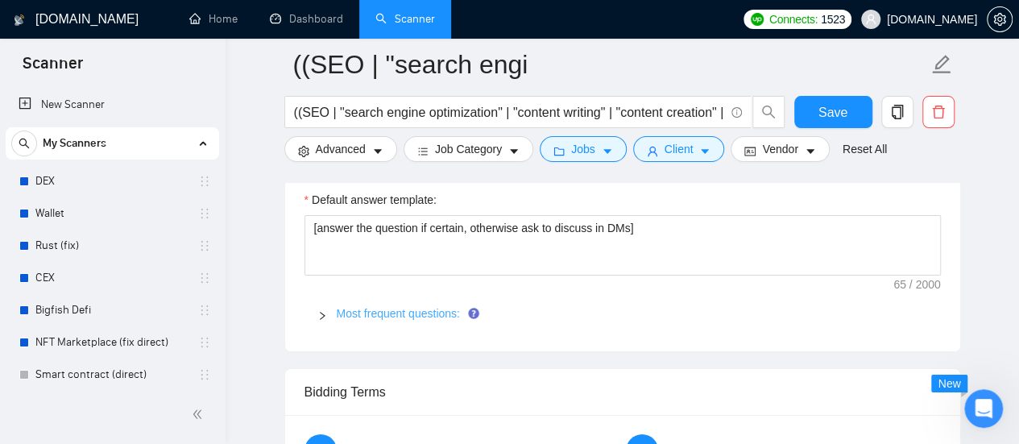
click at [392, 310] on link "Most frequent questions:" at bounding box center [398, 313] width 123 height 13
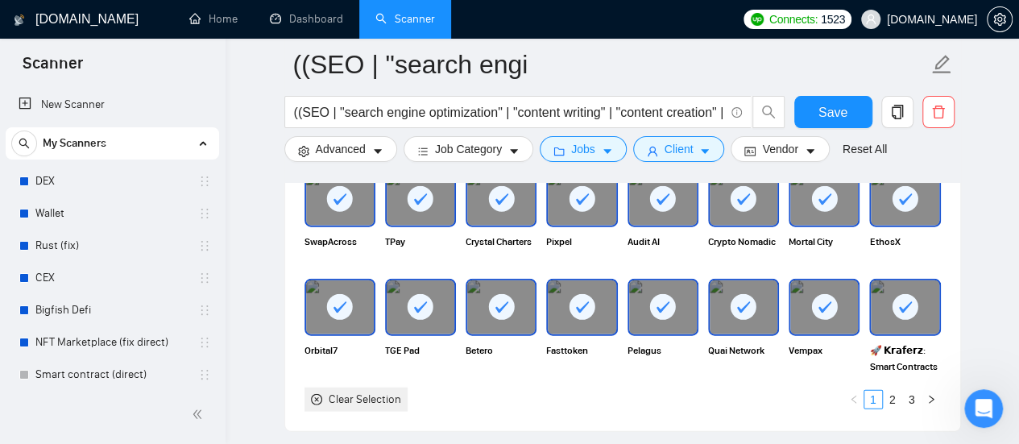
scroll to position [1773, 0]
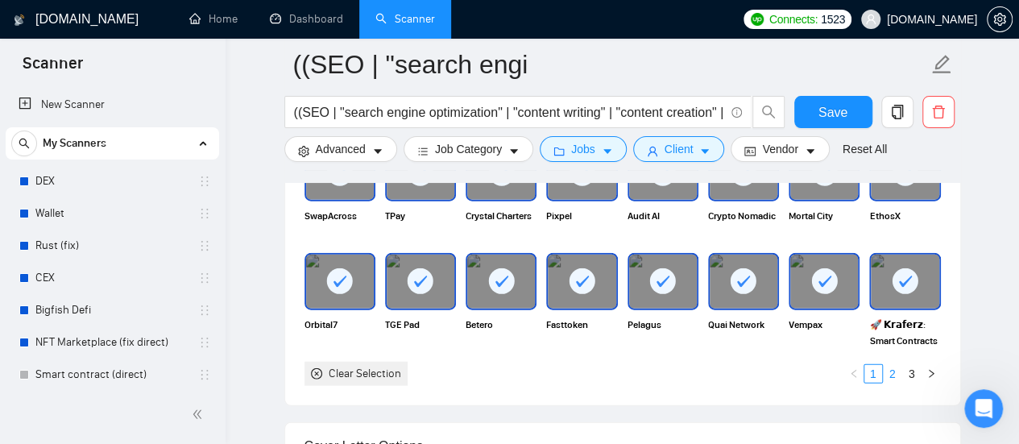
click at [890, 369] on link "2" at bounding box center [893, 374] width 18 height 18
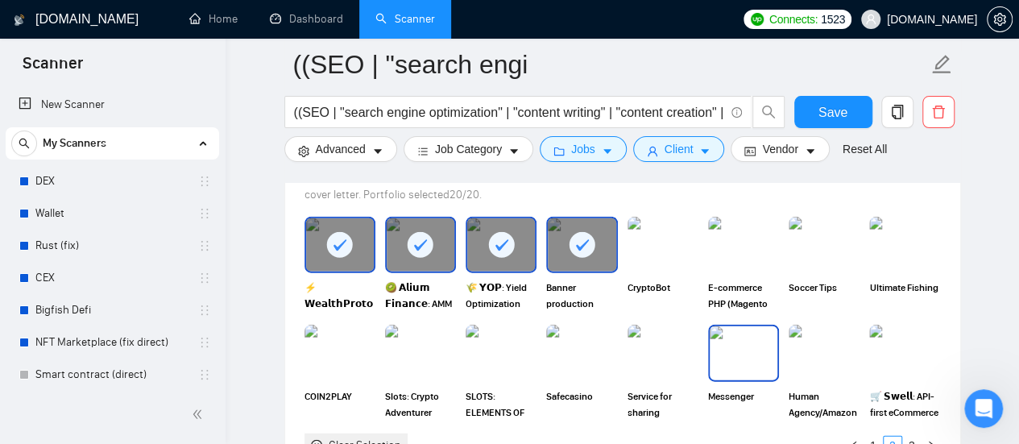
scroll to position [1611, 0]
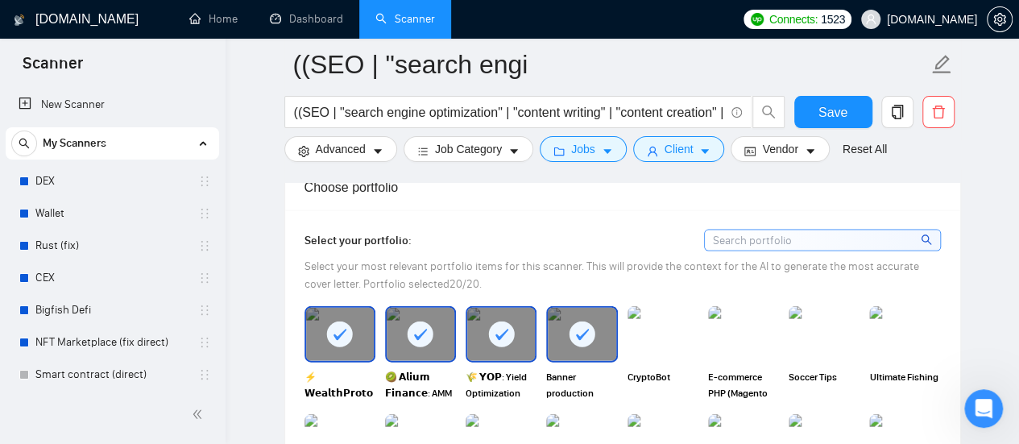
click at [493, 329] on rect at bounding box center [501, 334] width 26 height 26
click at [595, 333] on icon at bounding box center [582, 334] width 27 height 27
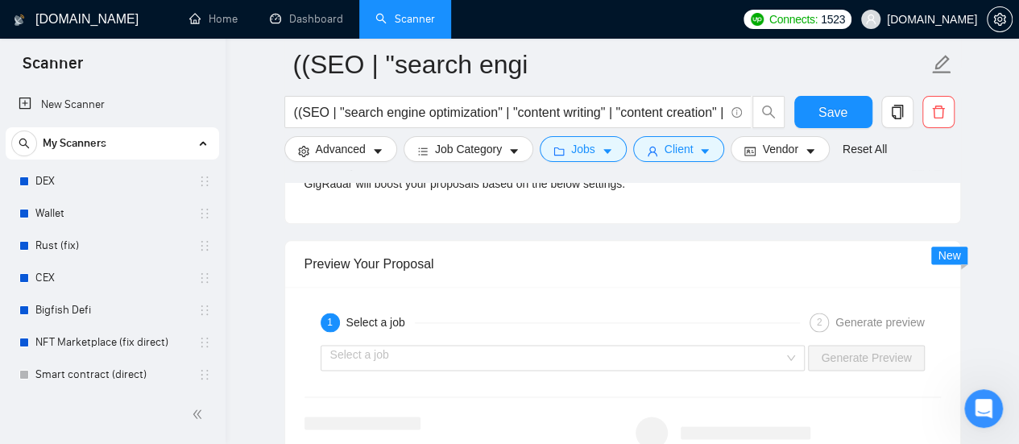
scroll to position [3948, 0]
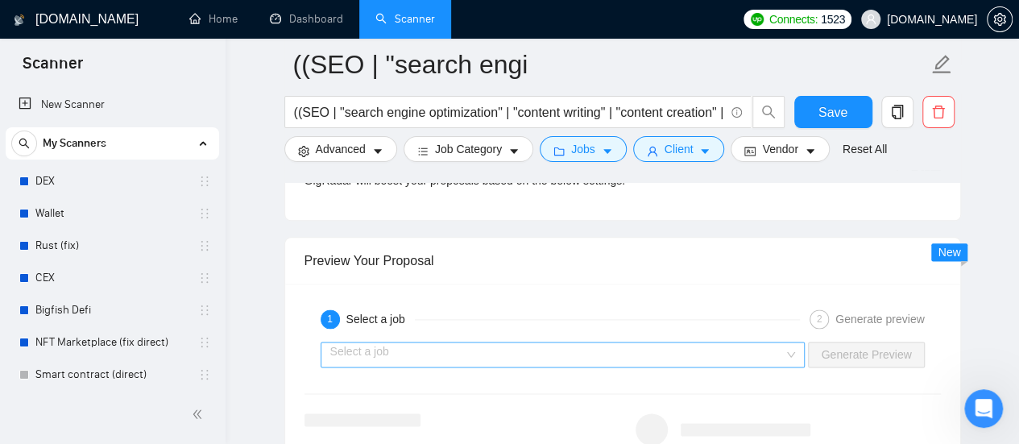
click at [659, 342] on input "search" at bounding box center [557, 354] width 454 height 24
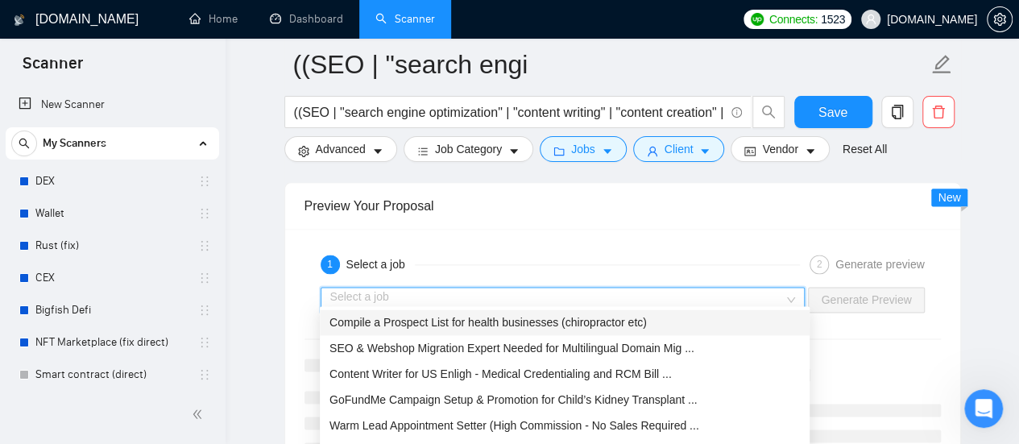
scroll to position [4028, 0]
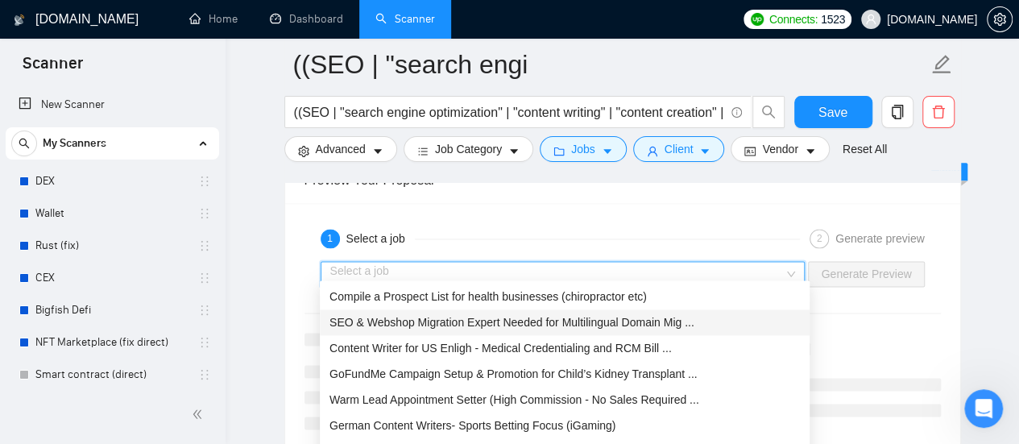
click at [389, 323] on span "SEO & Webshop Migration Expert Needed for Multilingual Domain Mig ..." at bounding box center [512, 322] width 365 height 13
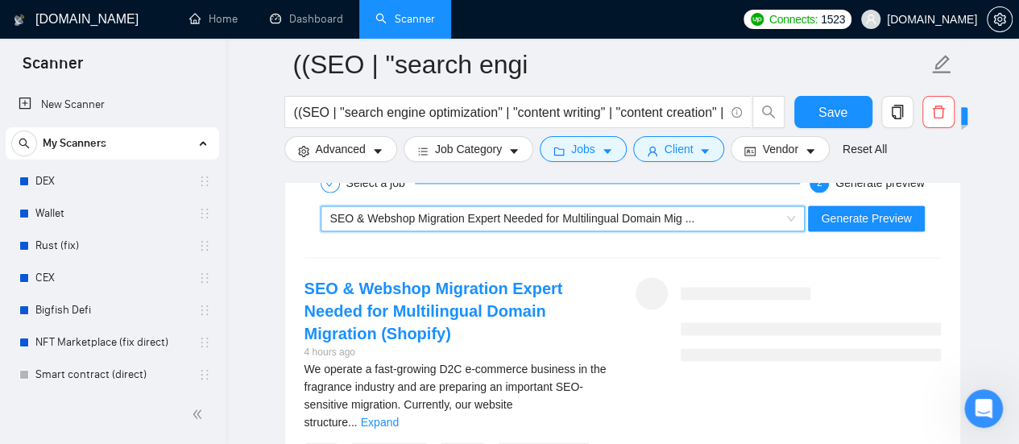
scroll to position [4109, 0]
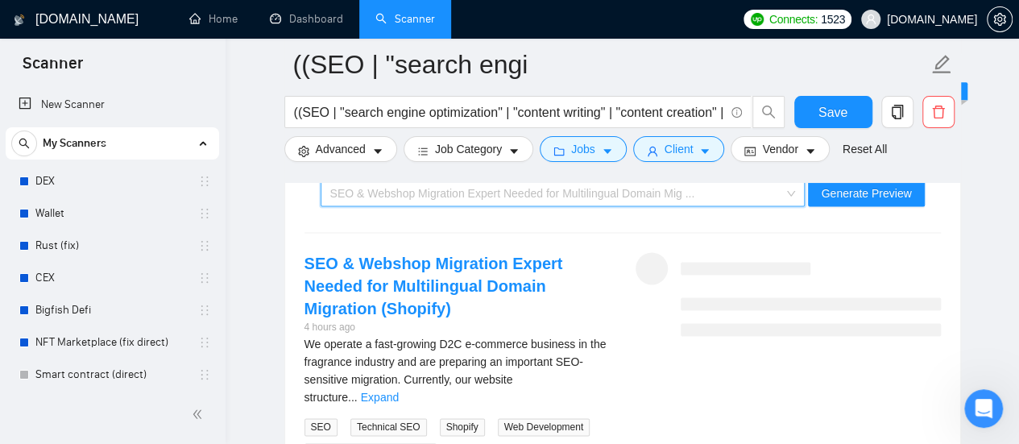
click at [537, 193] on div "SEO & Webshop Migration Expert Needed for Multilingual Domain Mig ..." at bounding box center [555, 193] width 451 height 24
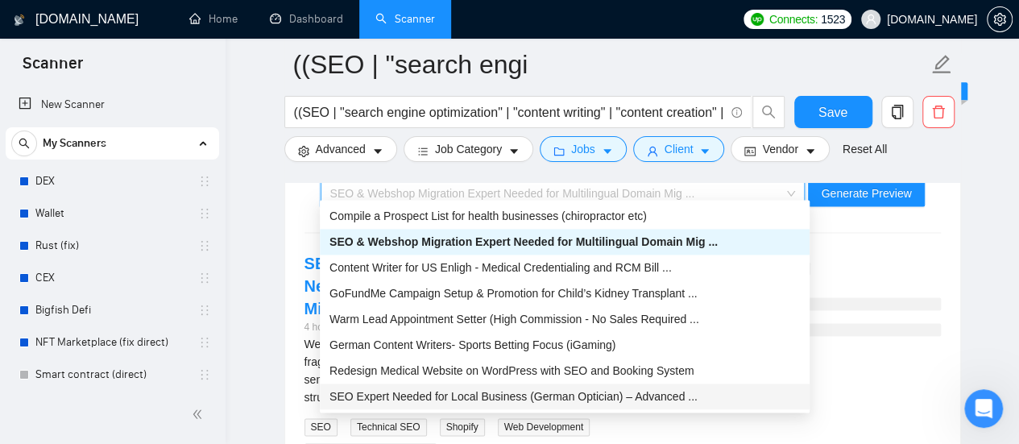
click at [498, 394] on span "SEO Expert Needed for Local Business (German Optician) – Advanced ..." at bounding box center [514, 396] width 368 height 13
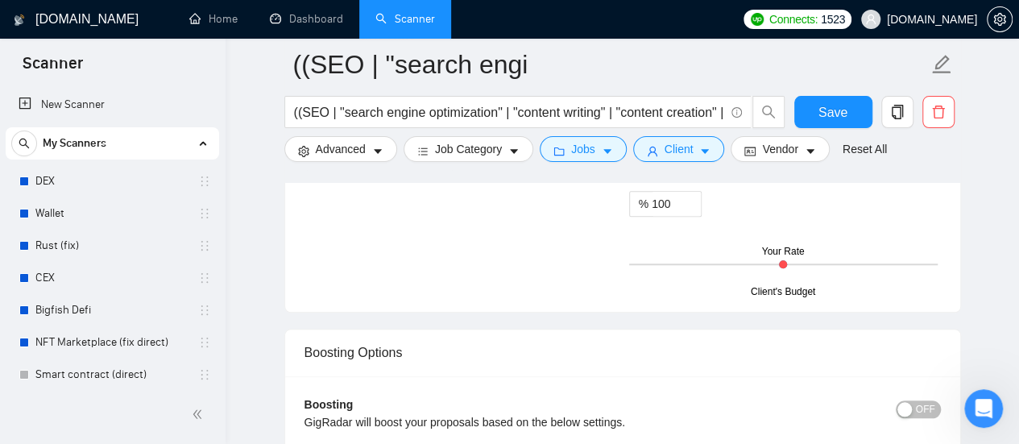
scroll to position [3867, 0]
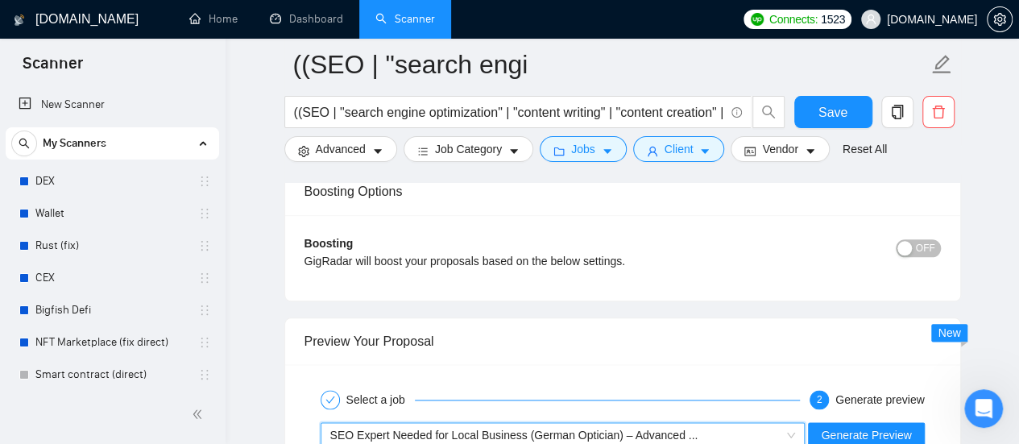
click at [935, 246] on button "OFF" at bounding box center [918, 248] width 45 height 18
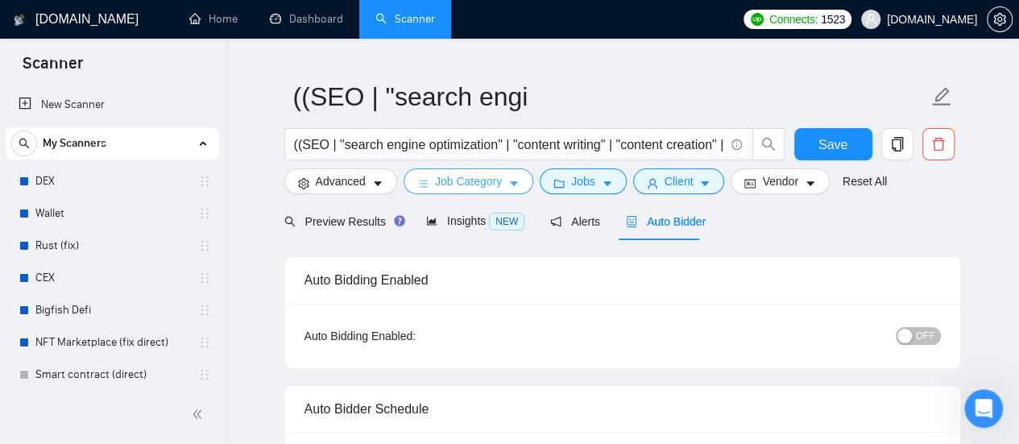
scroll to position [0, 0]
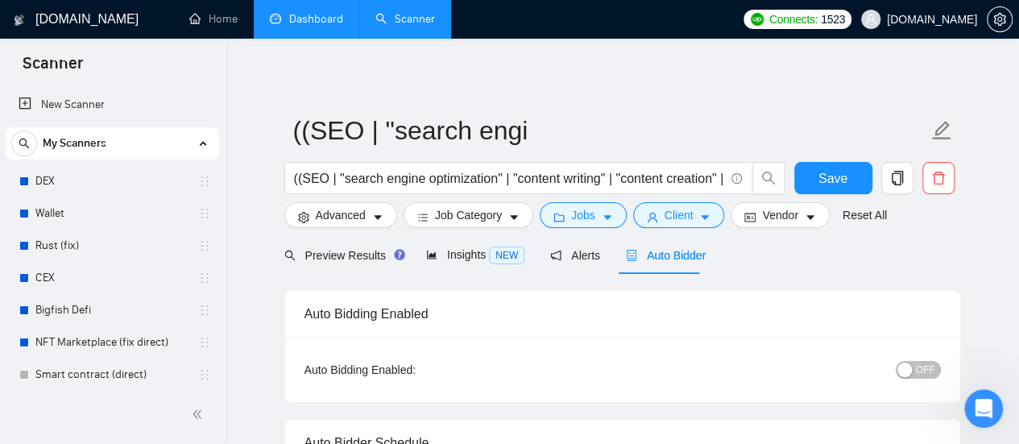
click at [311, 12] on link "Dashboard" at bounding box center [306, 19] width 73 height 14
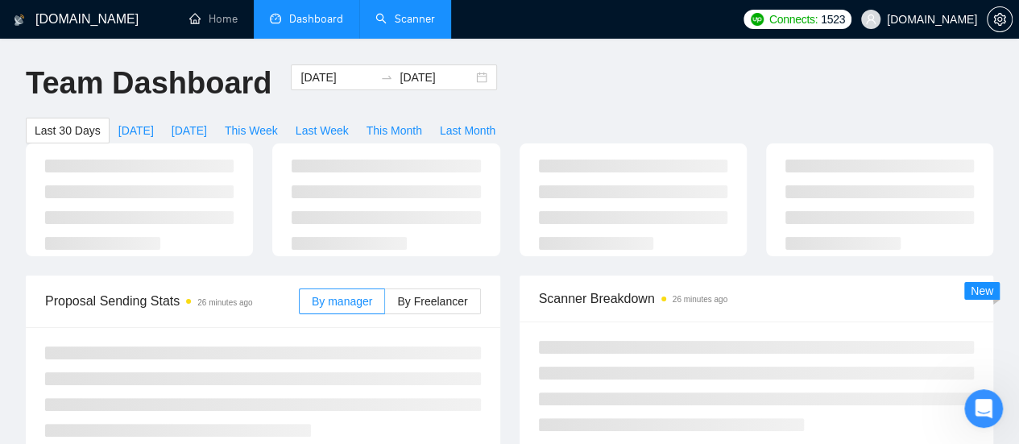
type input "[DATE]"
click at [302, 80] on input "[DATE]" at bounding box center [337, 77] width 73 height 18
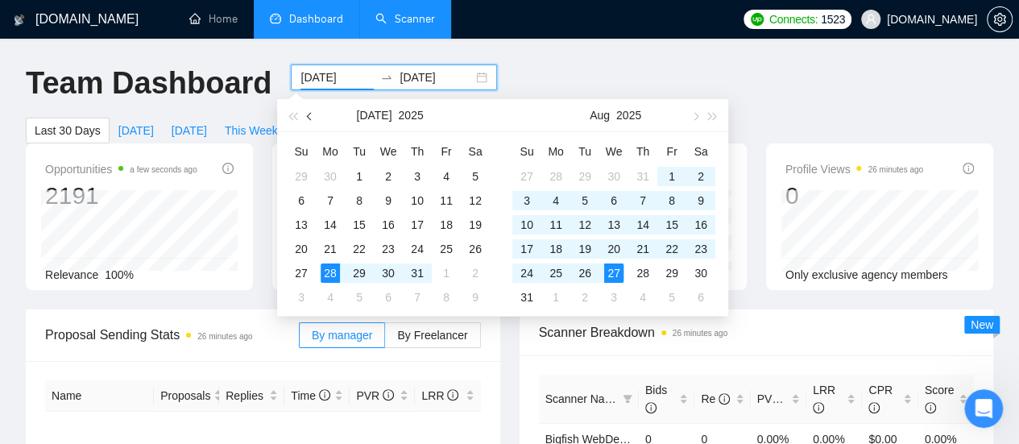
click at [312, 118] on span "button" at bounding box center [311, 116] width 8 height 8
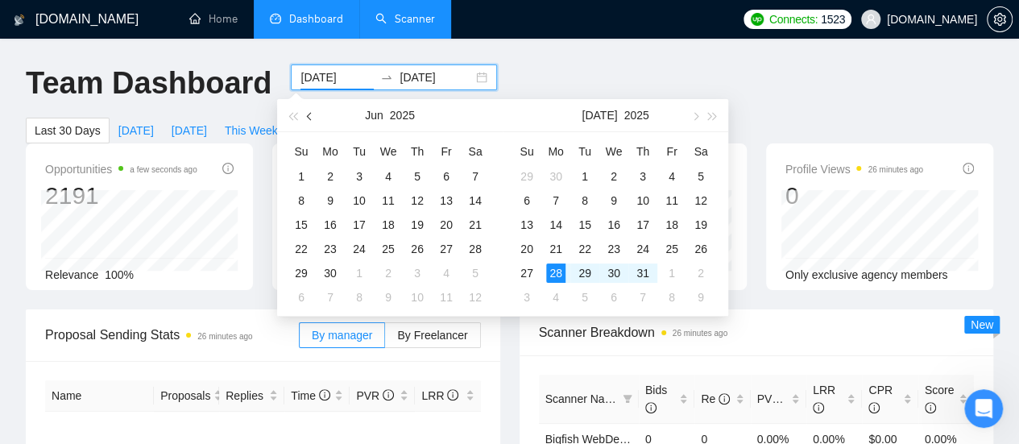
click at [312, 118] on span "button" at bounding box center [311, 116] width 8 height 8
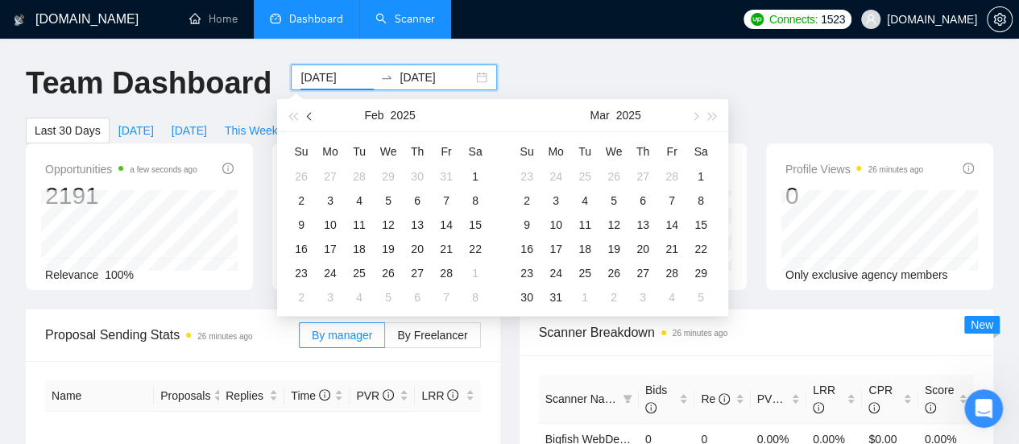
click at [312, 118] on span "button" at bounding box center [311, 116] width 8 height 8
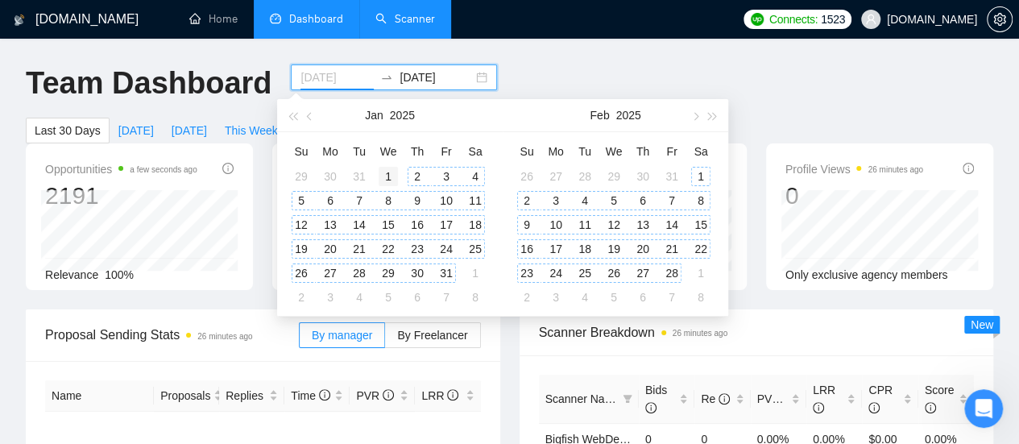
type input "[DATE]"
click at [389, 175] on div "1" at bounding box center [388, 176] width 19 height 19
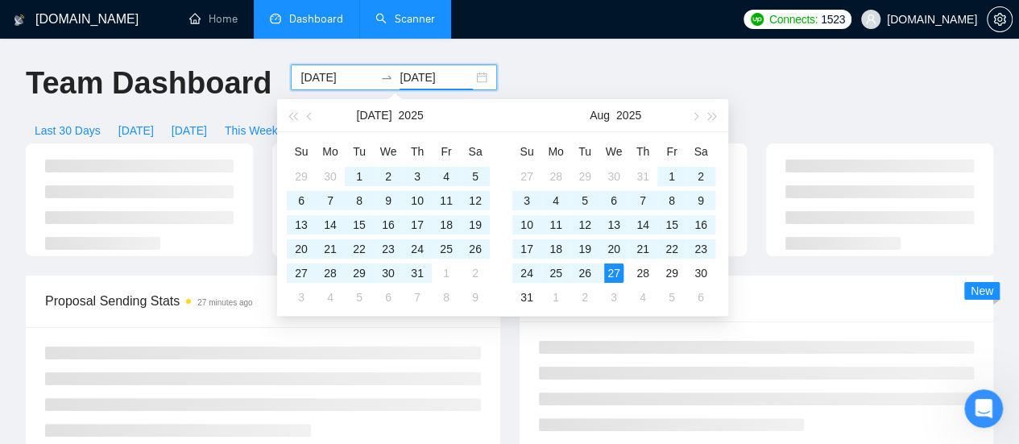
click at [442, 68] on input "[DATE]" at bounding box center [436, 77] width 73 height 18
click at [311, 120] on button "button" at bounding box center [310, 115] width 18 height 32
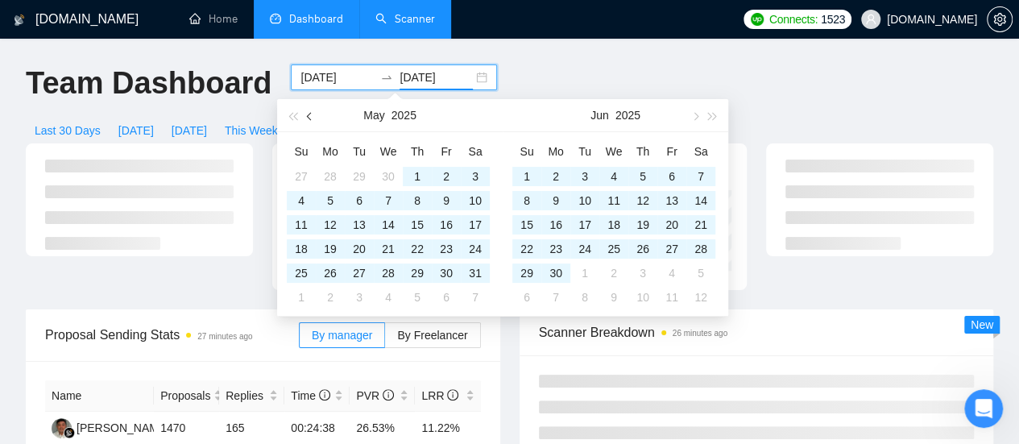
click at [311, 120] on button "button" at bounding box center [310, 115] width 18 height 32
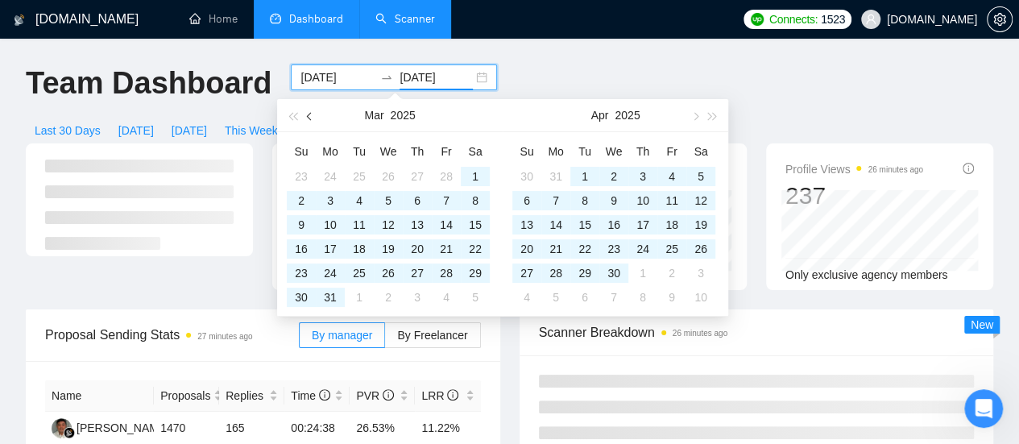
click at [311, 120] on button "button" at bounding box center [310, 115] width 18 height 32
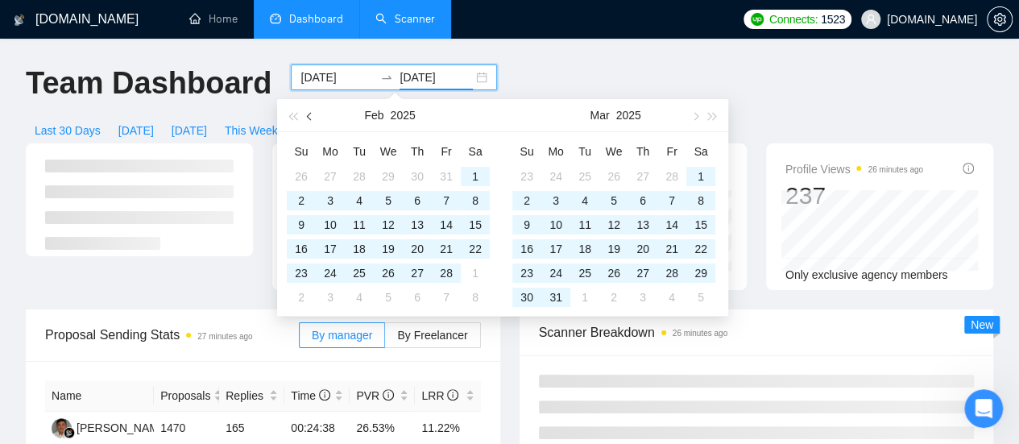
click at [311, 120] on button "button" at bounding box center [310, 115] width 18 height 32
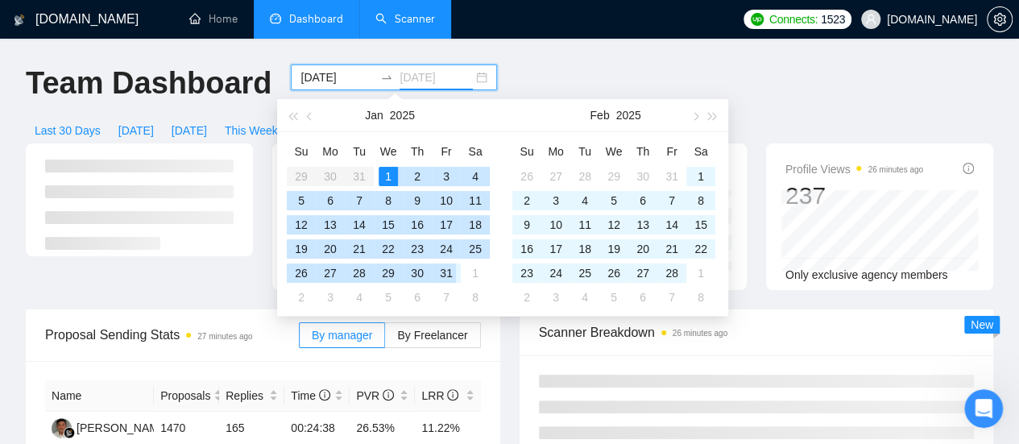
click at [442, 275] on div "31" at bounding box center [446, 272] width 19 height 19
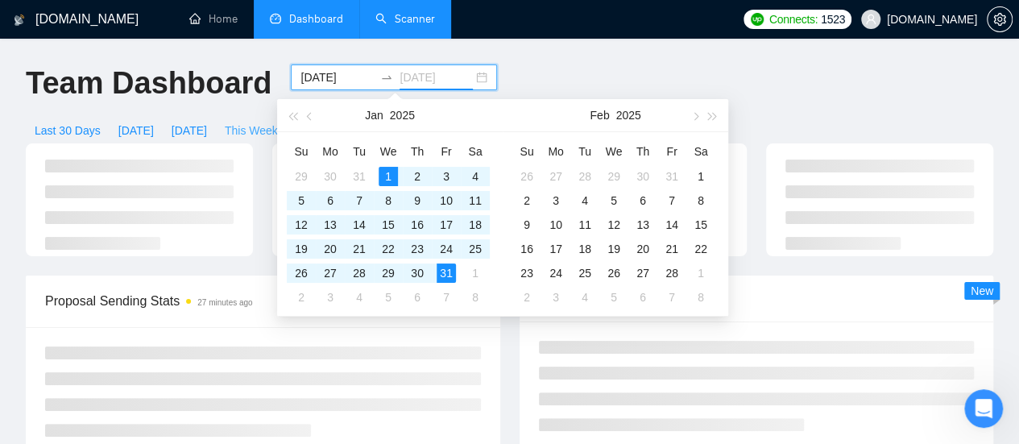
type input "[DATE]"
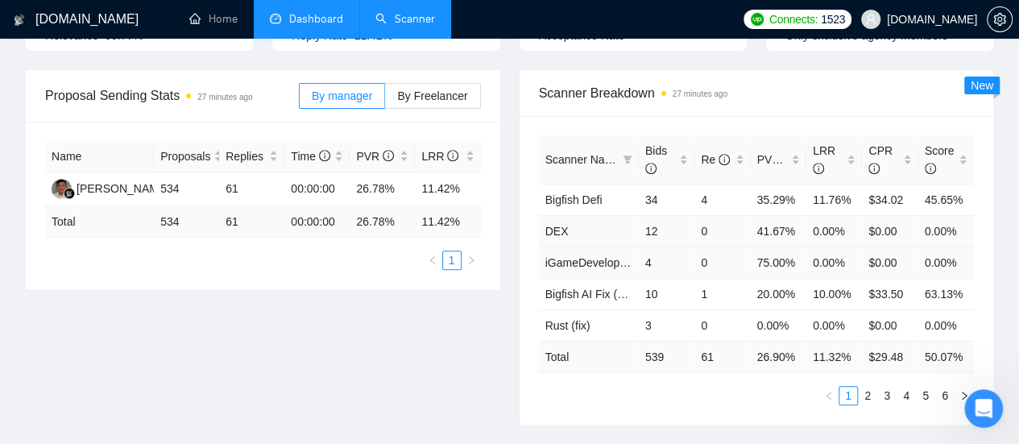
scroll to position [242, 0]
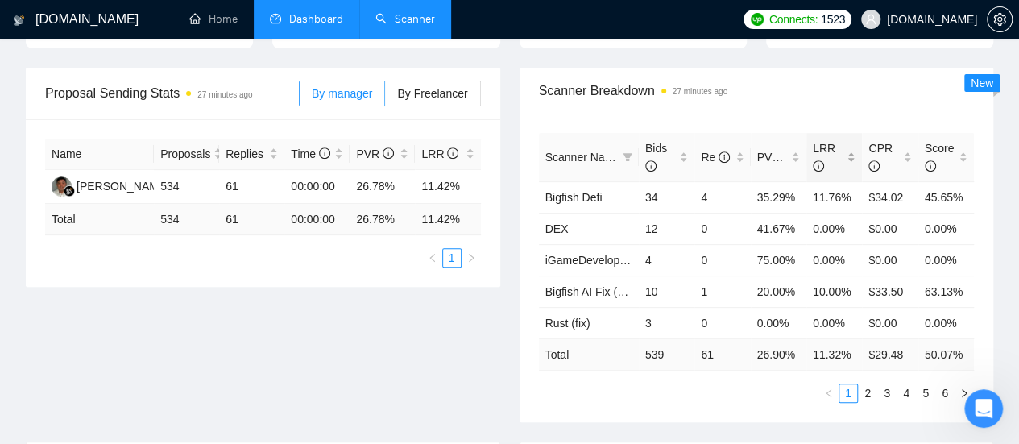
click at [837, 139] on span "LRR" at bounding box center [828, 156] width 31 height 35
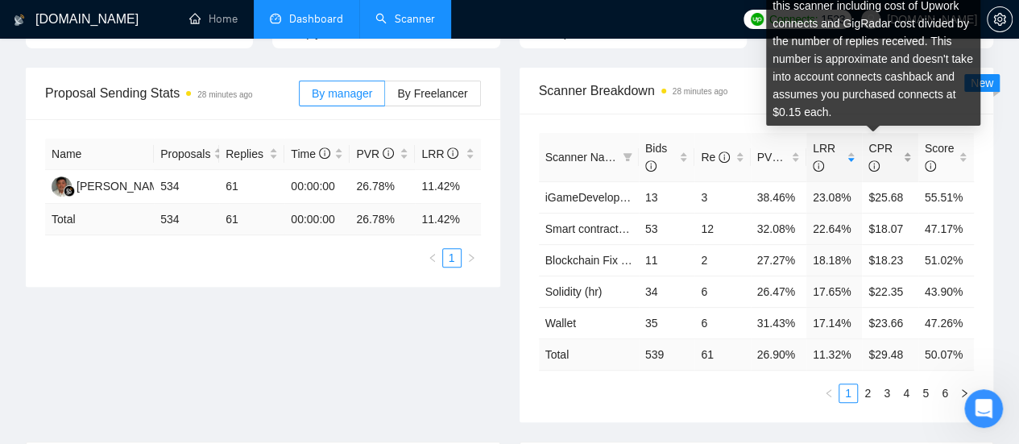
click at [878, 160] on icon "info-circle" at bounding box center [874, 165] width 11 height 11
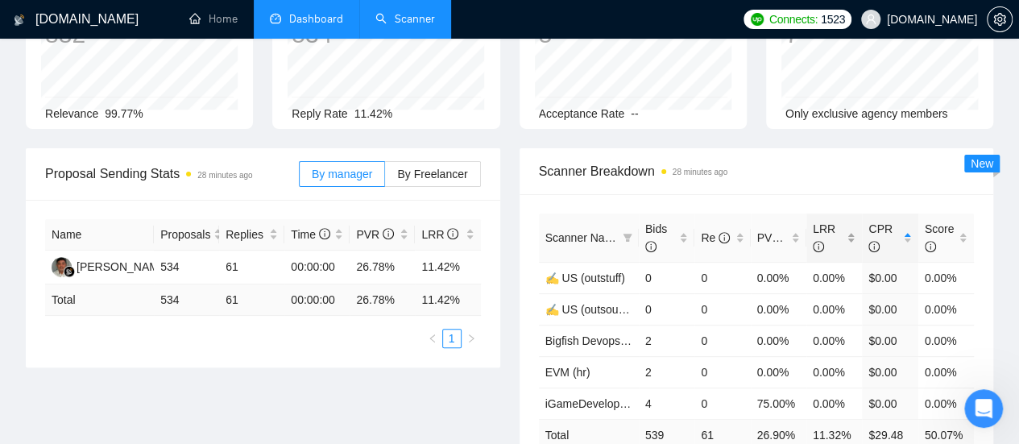
click at [838, 220] on span "LRR" at bounding box center [828, 237] width 31 height 35
click at [852, 220] on div "LRR" at bounding box center [834, 237] width 43 height 35
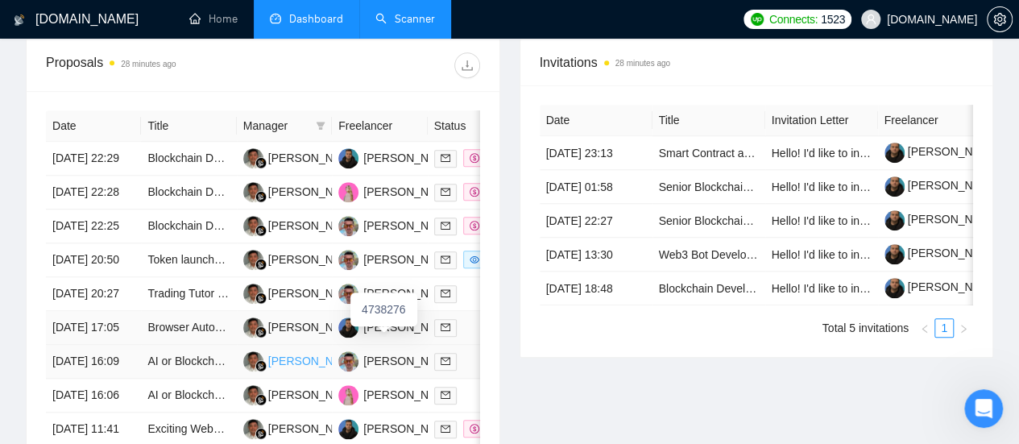
scroll to position [725, 0]
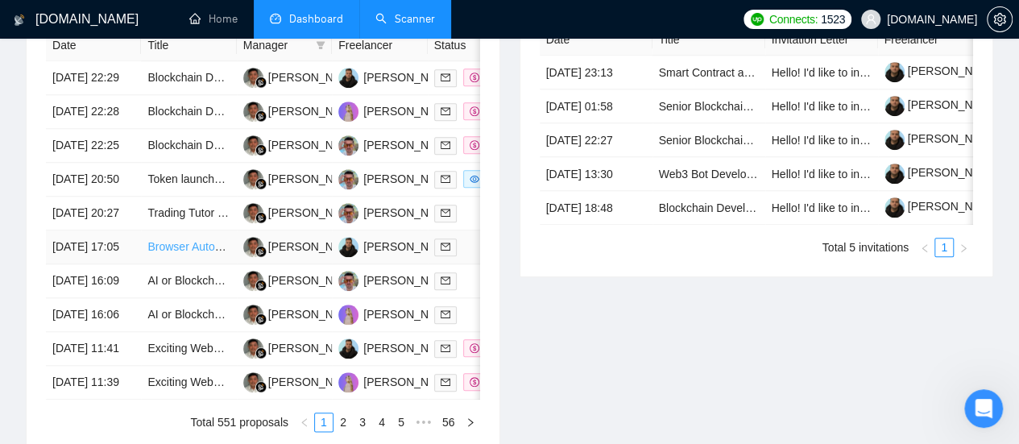
click at [182, 253] on link "Browser Automation Platform Needed (Fulltime / Large Project)" at bounding box center [304, 246] width 315 height 13
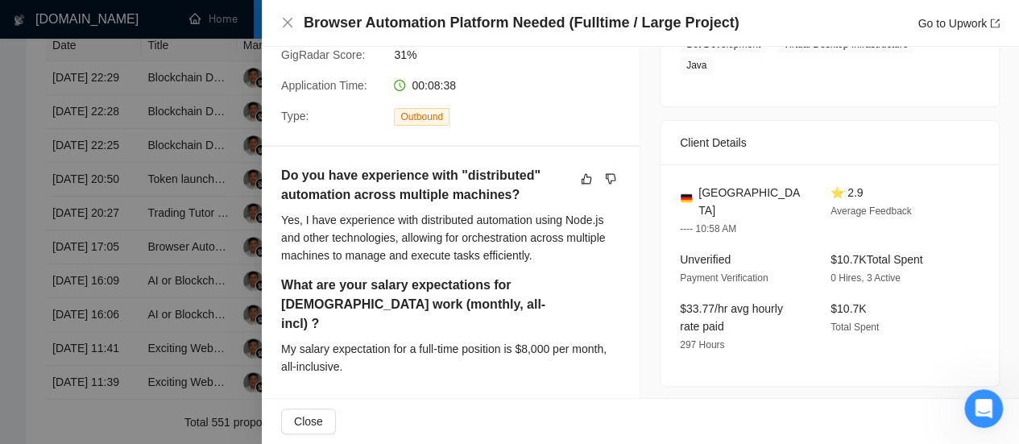
scroll to position [242, 0]
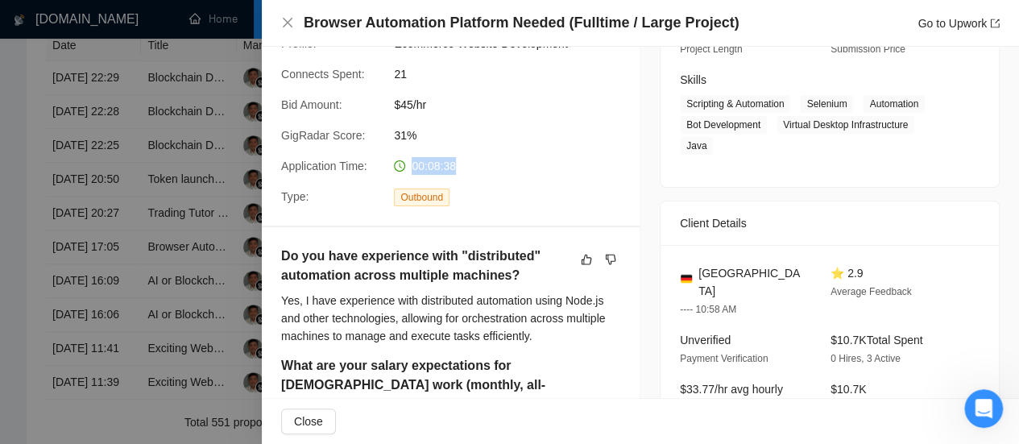
drag, startPoint x: 409, startPoint y: 166, endPoint x: 459, endPoint y: 167, distance: 50.0
click at [458, 167] on div "00:08:38" at bounding box center [473, 166] width 170 height 18
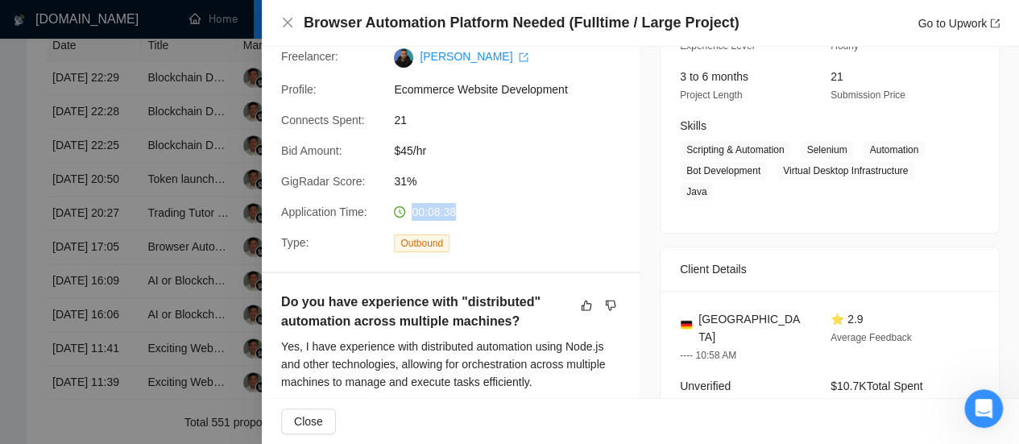
scroll to position [161, 0]
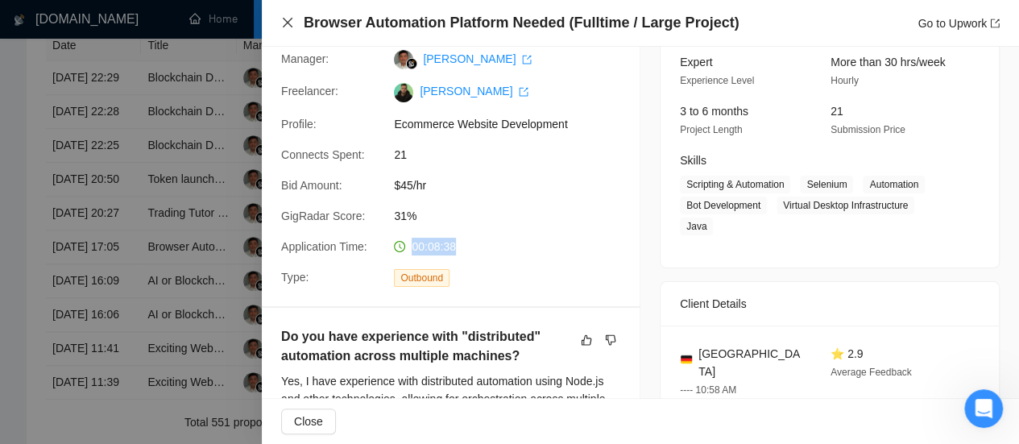
click at [290, 25] on icon "close" at bounding box center [288, 23] width 10 height 10
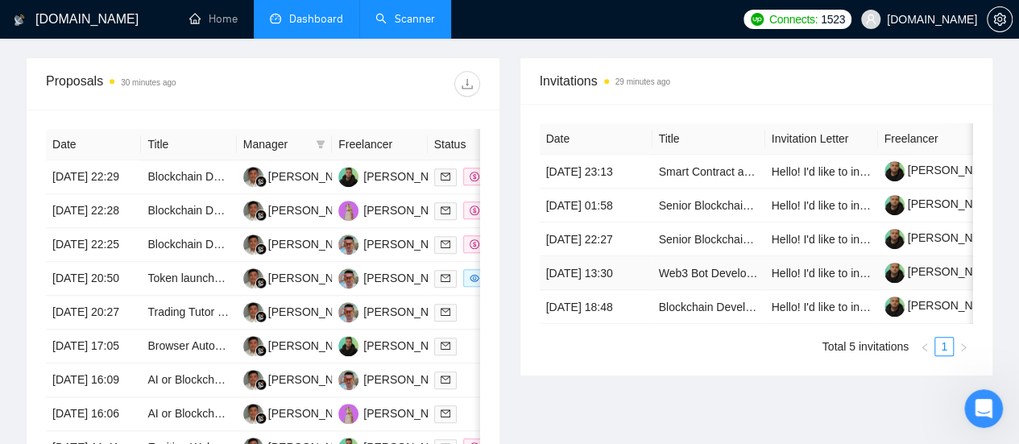
scroll to position [564, 0]
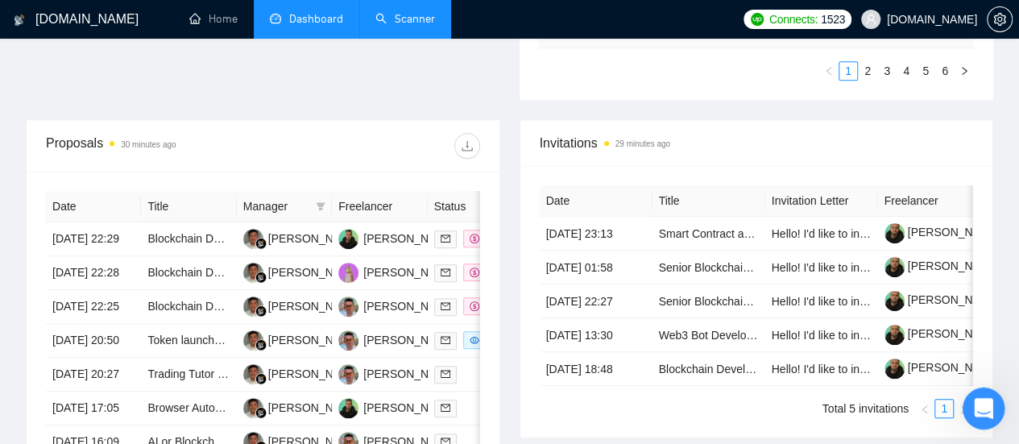
click at [975, 400] on icon "Открыть службу сообщений Intercom" at bounding box center [981, 406] width 27 height 27
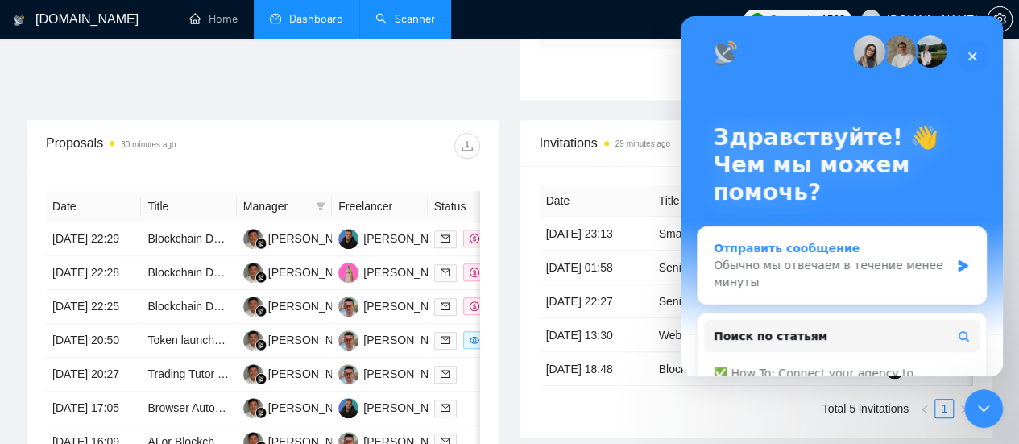
scroll to position [0, 0]
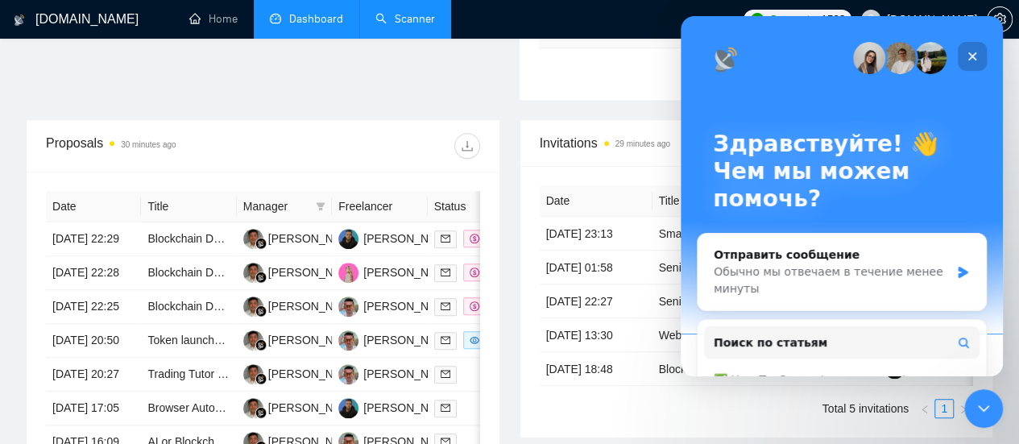
click at [969, 59] on icon "Закрыть" at bounding box center [972, 56] width 9 height 9
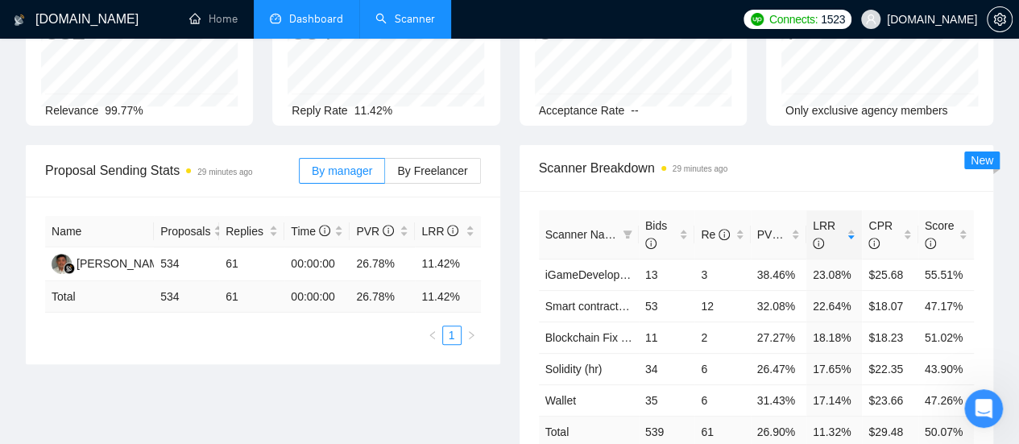
scroll to position [81, 0]
